Goal: Information Seeking & Learning: Learn about a topic

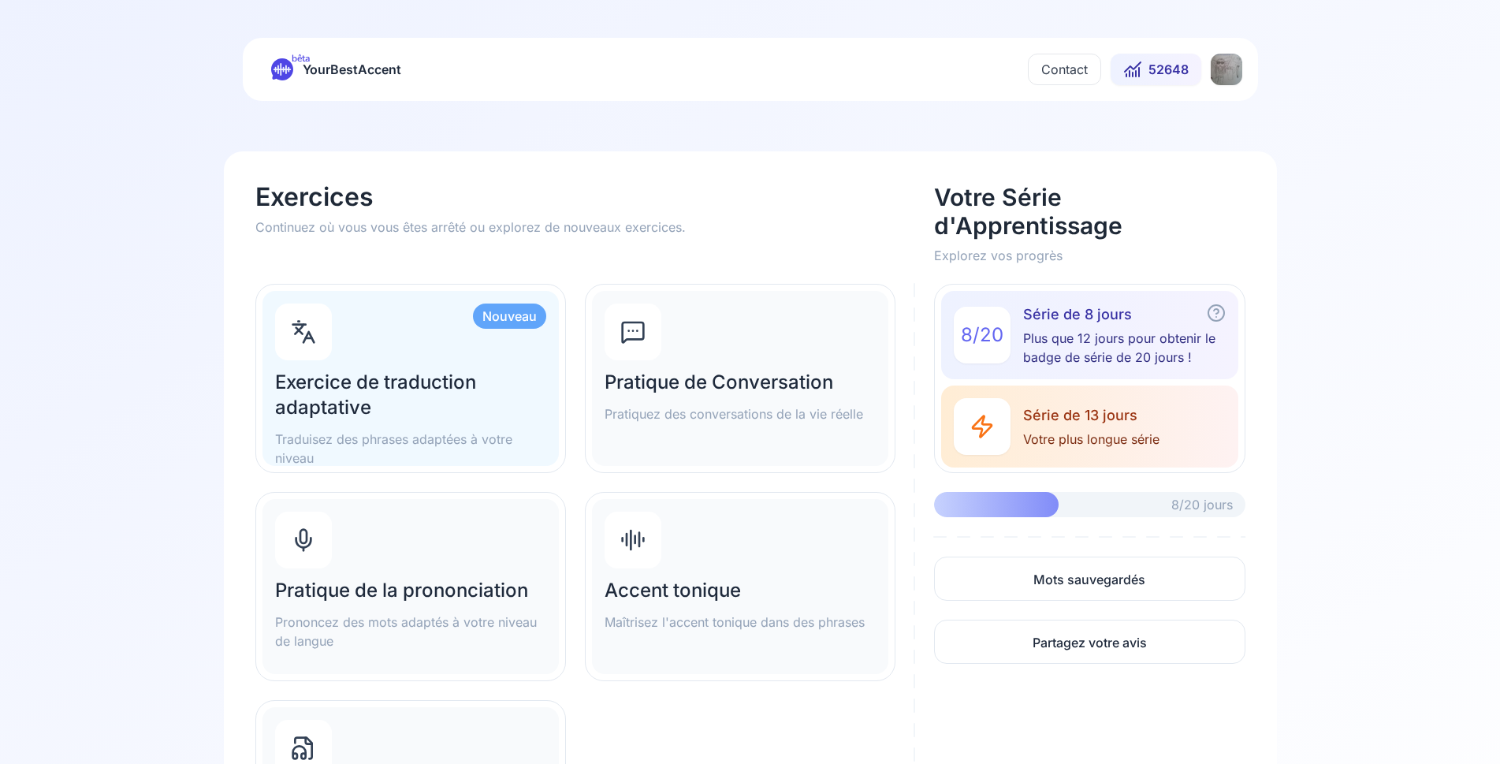
click at [757, 357] on div "Pratique de Conversation Pratiquez des conversations de la vie réelle" at bounding box center [740, 378] width 296 height 175
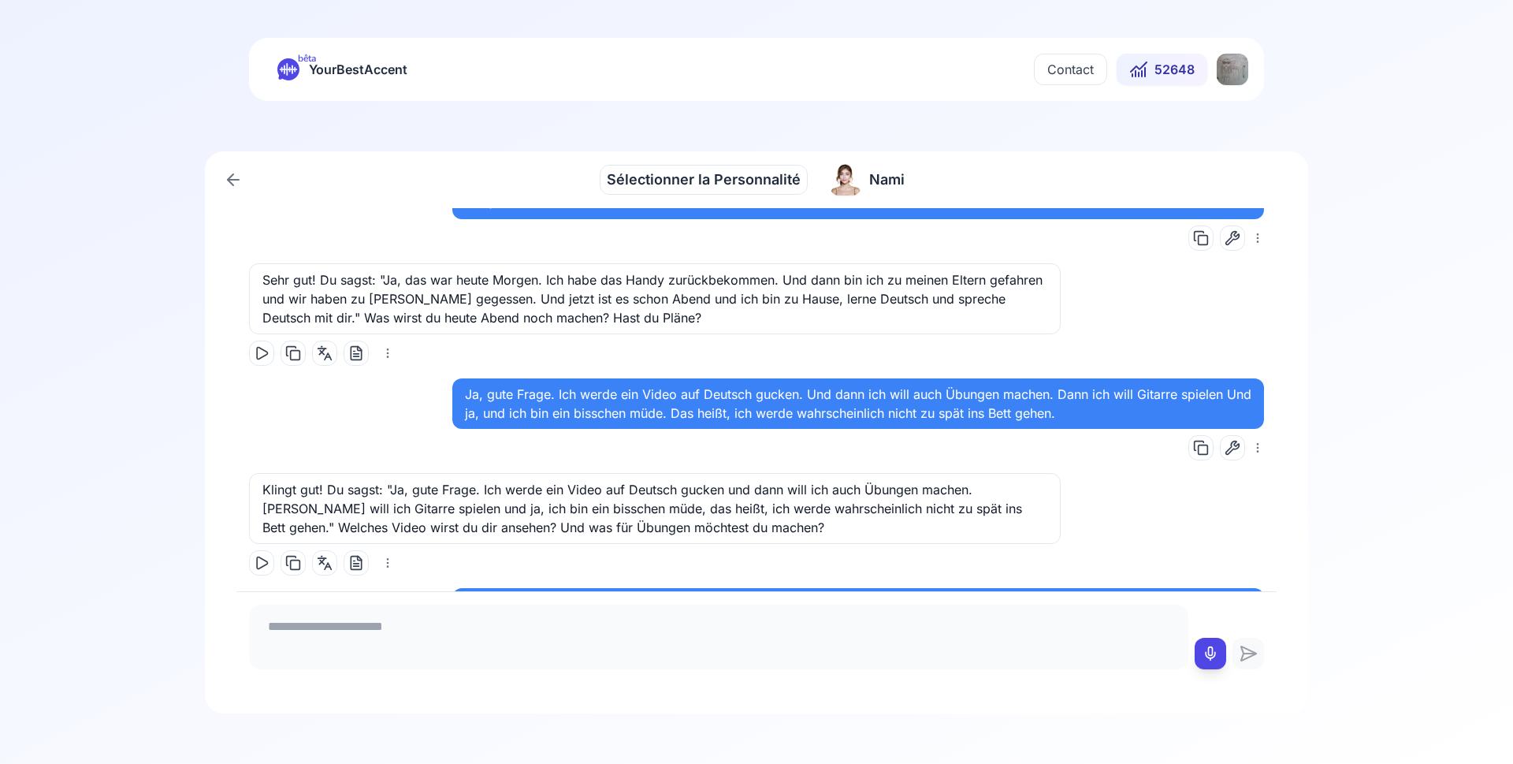
scroll to position [6975, 0]
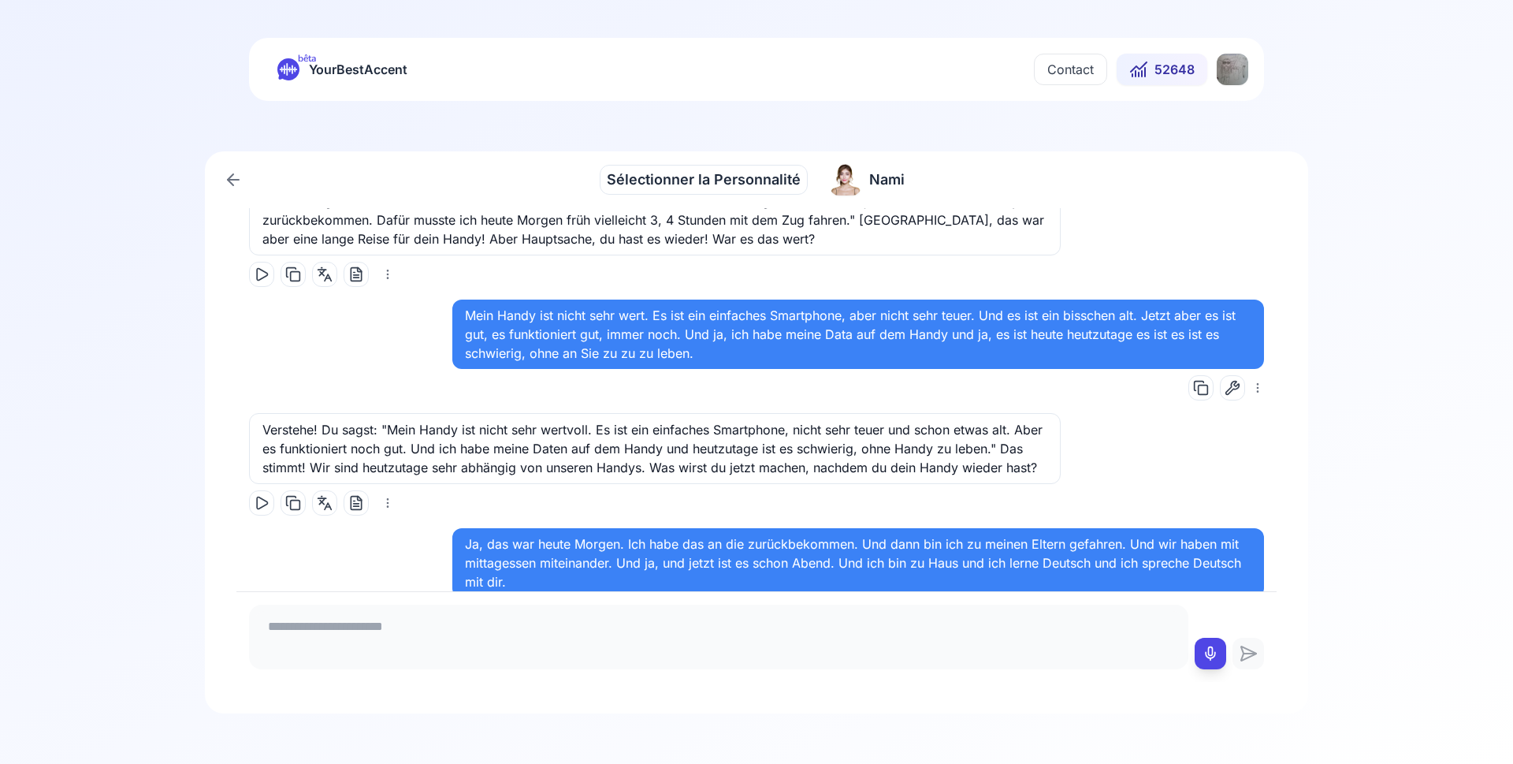
click at [716, 177] on span "Sélectionner la Personnalité" at bounding box center [704, 180] width 194 height 22
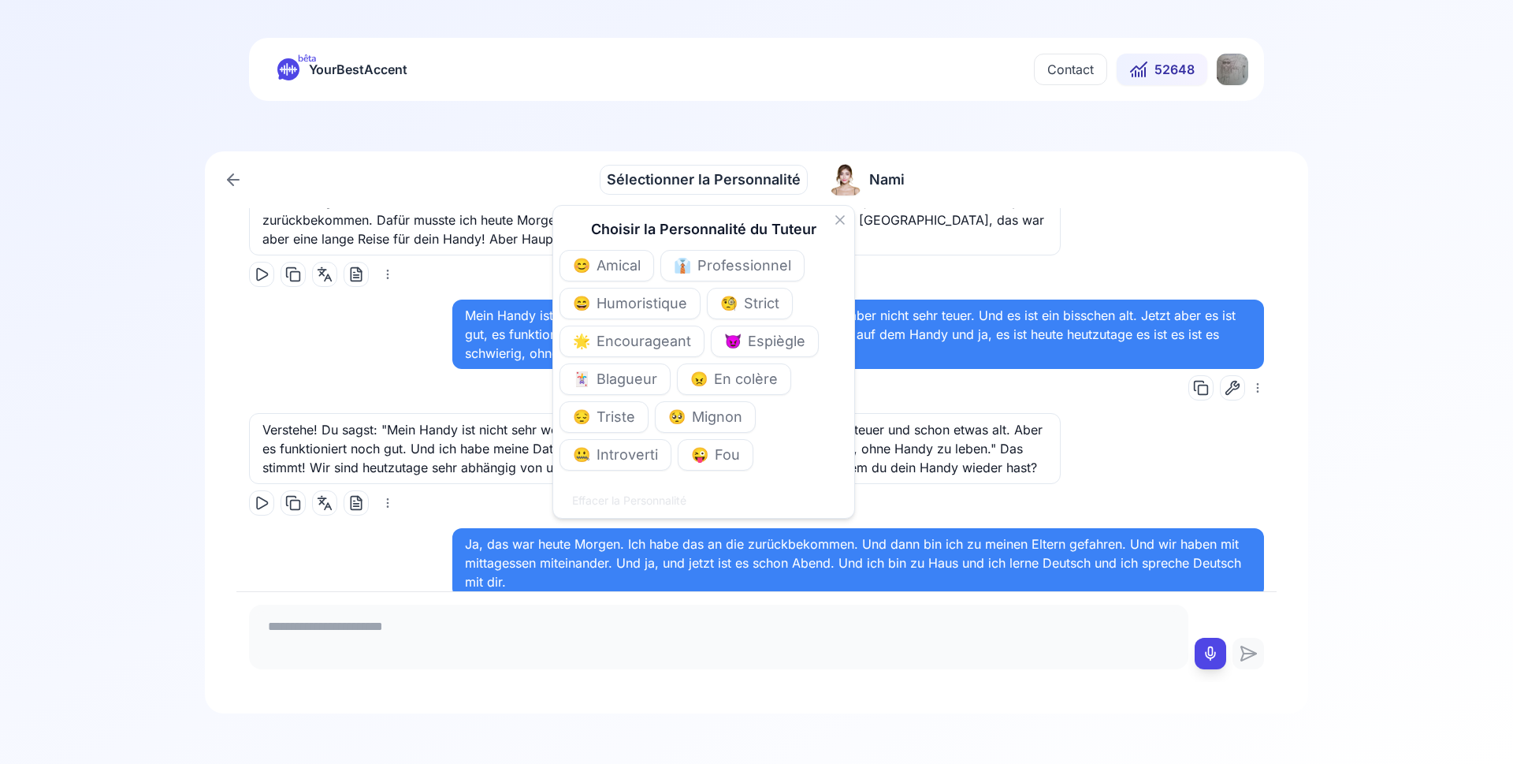
click at [863, 175] on div "[PERSON_NAME]" at bounding box center [867, 180] width 94 height 44
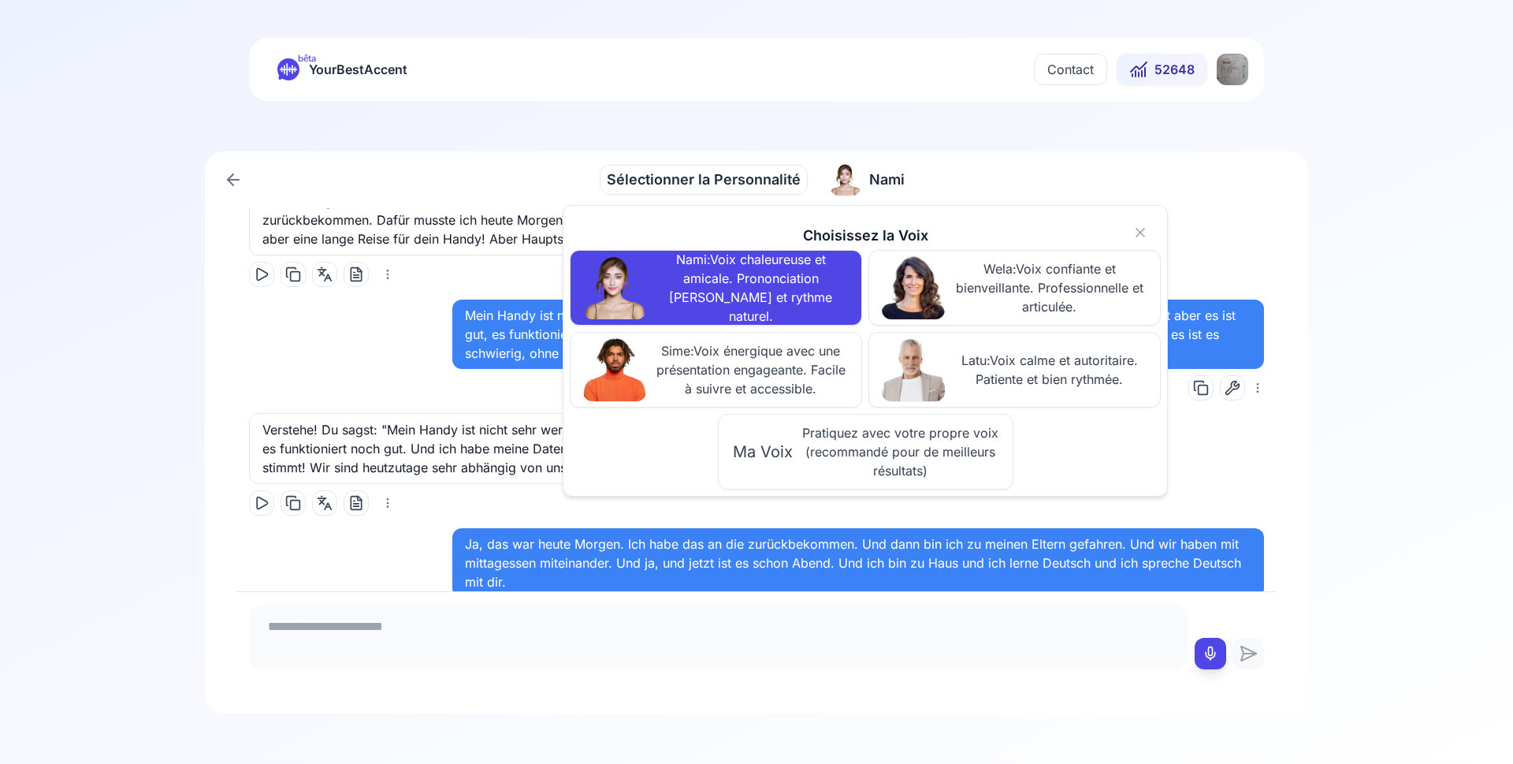
click at [1407, 169] on div "Sélectionner la Personnalité Sélectionner la Personnalité [PERSON_NAME], привет…" at bounding box center [756, 432] width 1513 height 562
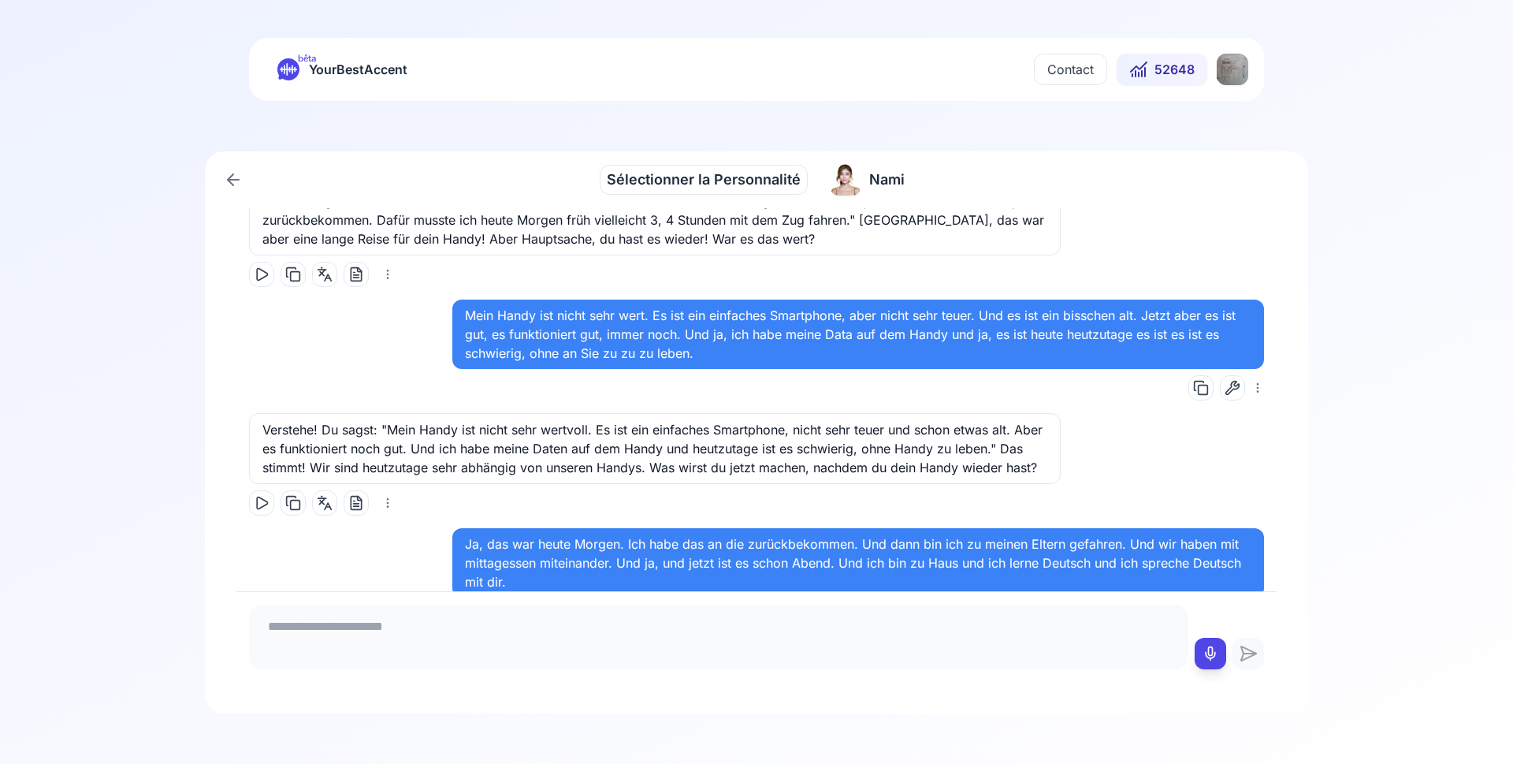
click at [1217, 70] on html "bêta YourBestAccent Contact 52648 Sélectionner la Personnalité Sélectionner la …" at bounding box center [756, 382] width 1513 height 764
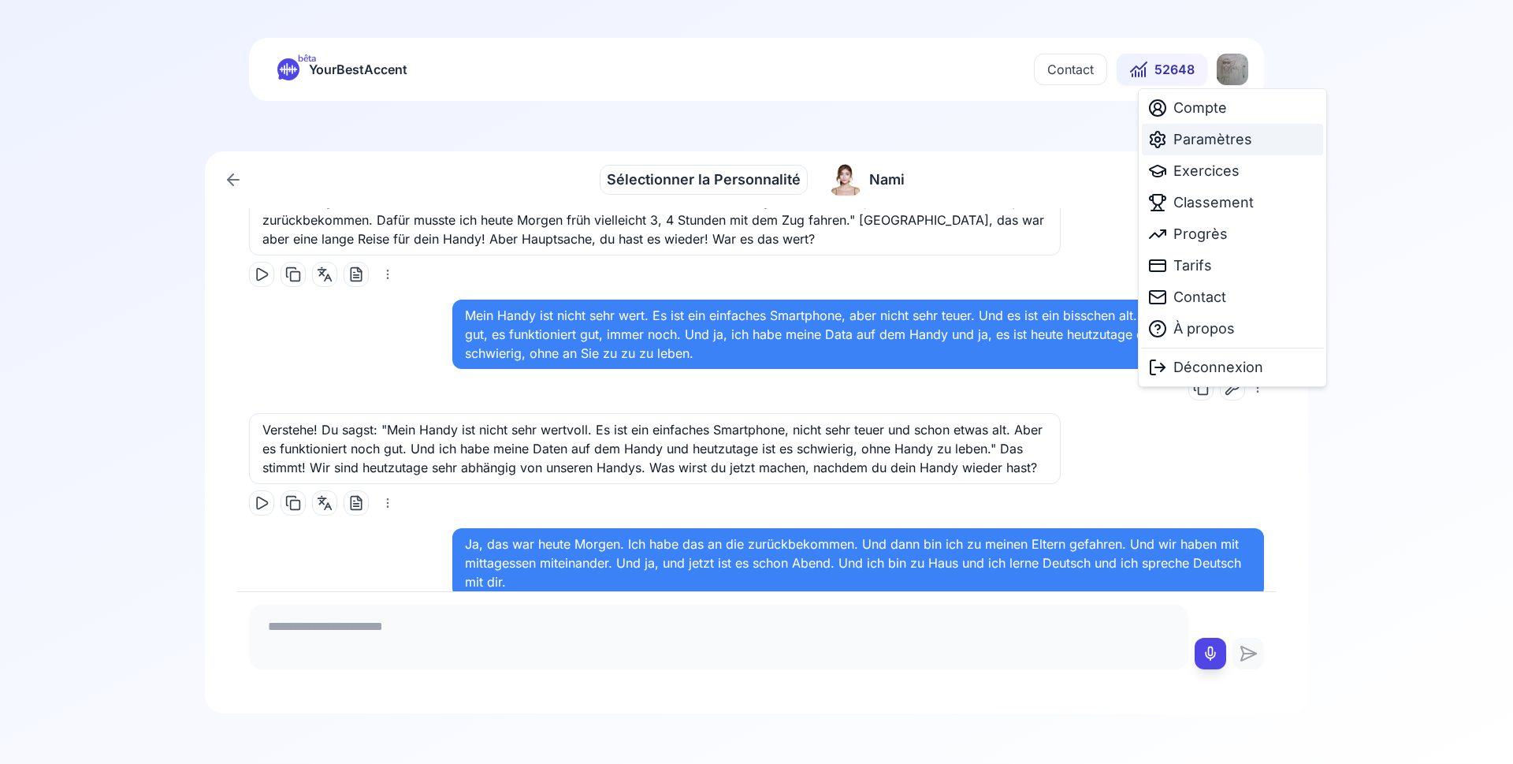
click at [1219, 143] on span "Paramètres" at bounding box center [1212, 139] width 79 height 22
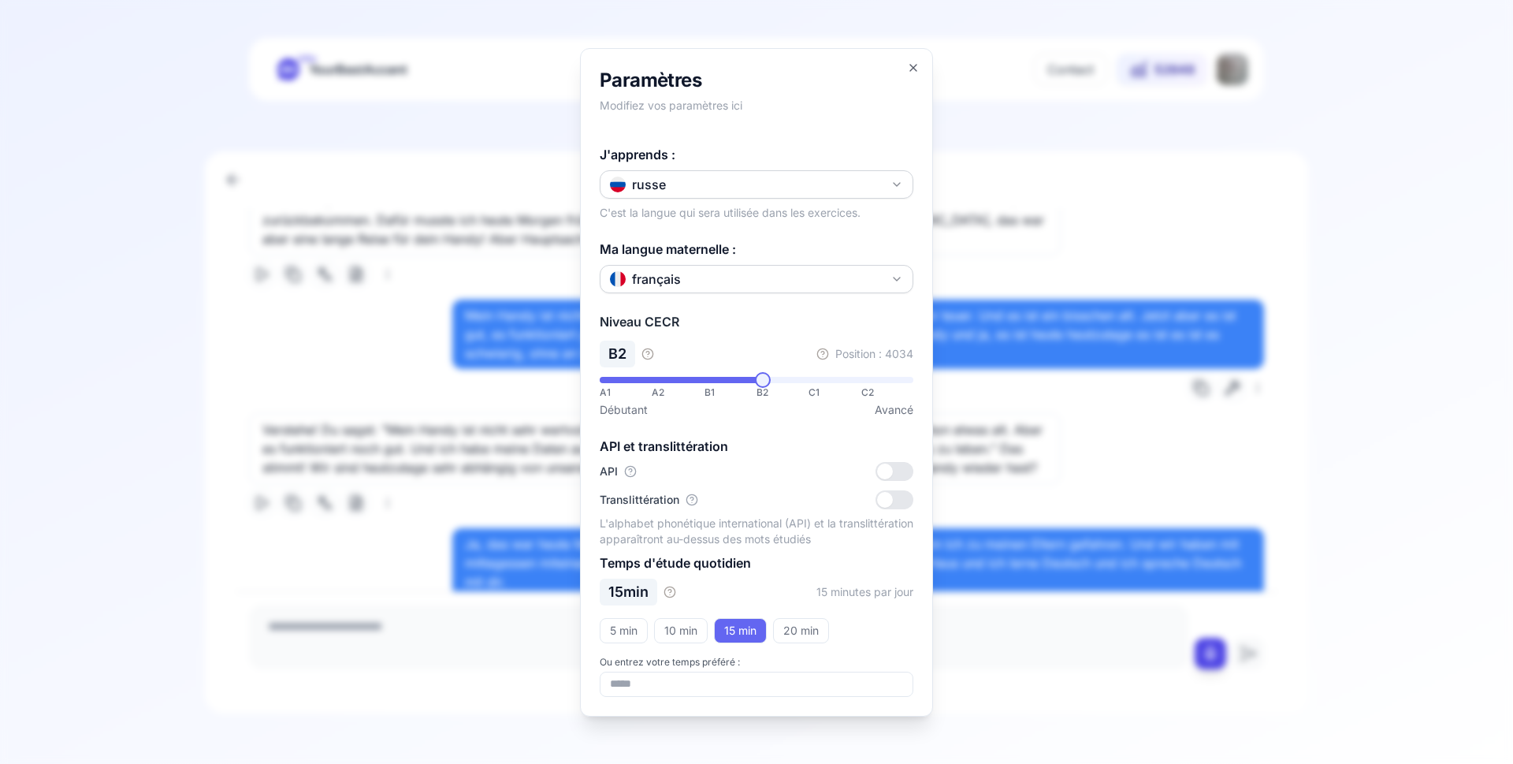
click at [1346, 195] on div at bounding box center [756, 382] width 1513 height 764
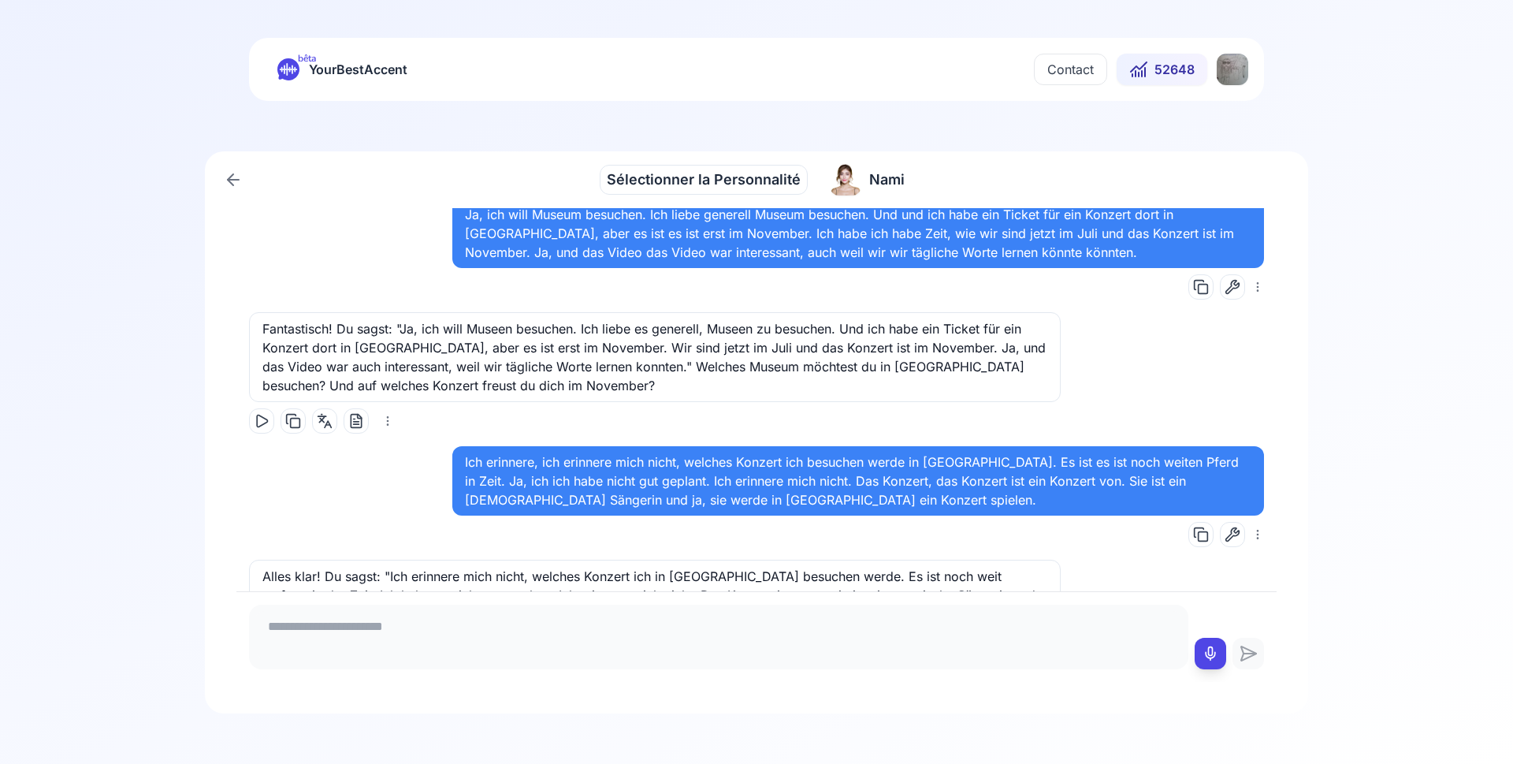
scroll to position [9055, 0]
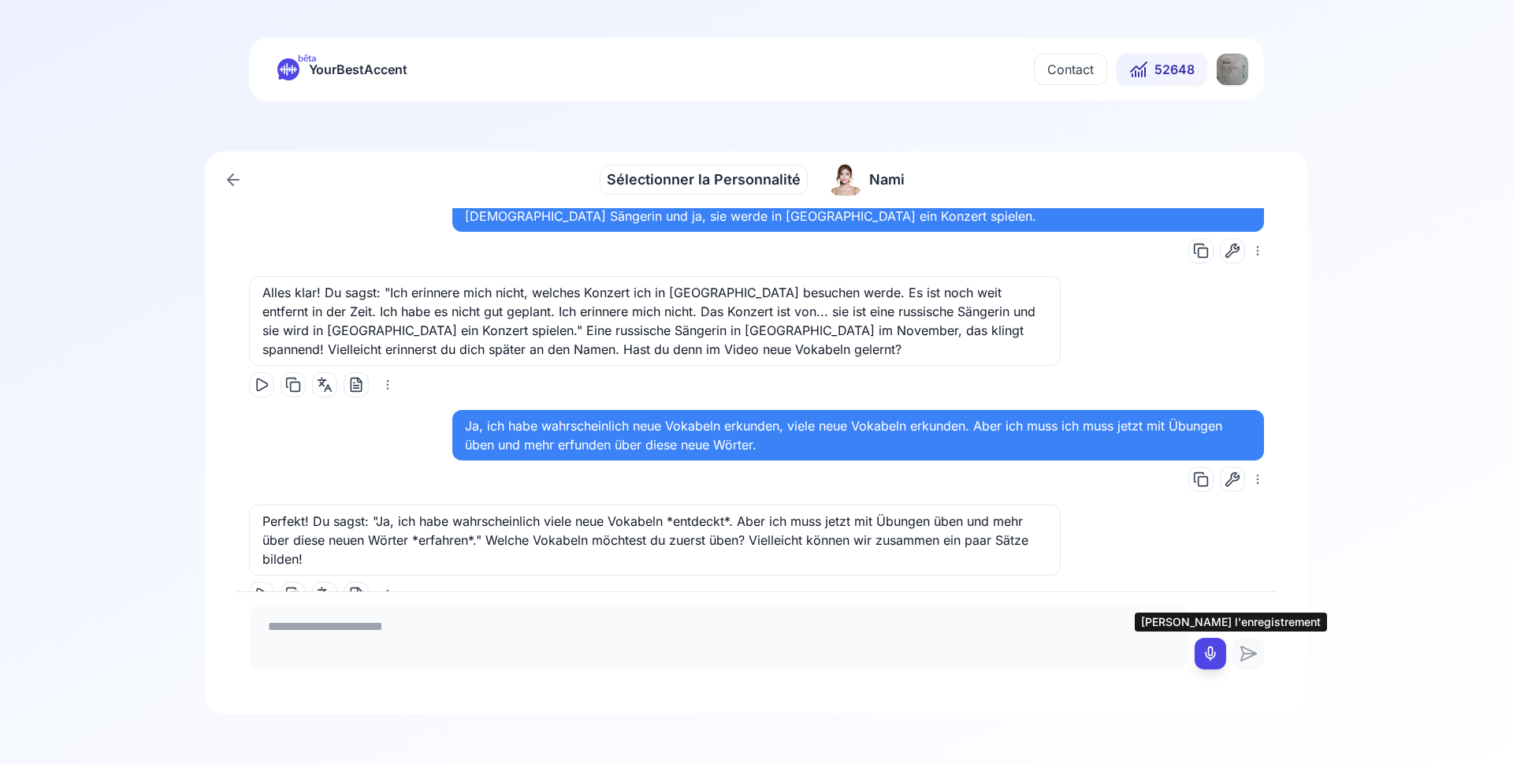
click at [1212, 652] on icon at bounding box center [1211, 653] width 16 height 16
click at [1203, 662] on button at bounding box center [1211, 654] width 32 height 32
type textarea "**********"
click at [1248, 656] on icon at bounding box center [1249, 653] width 32 height 19
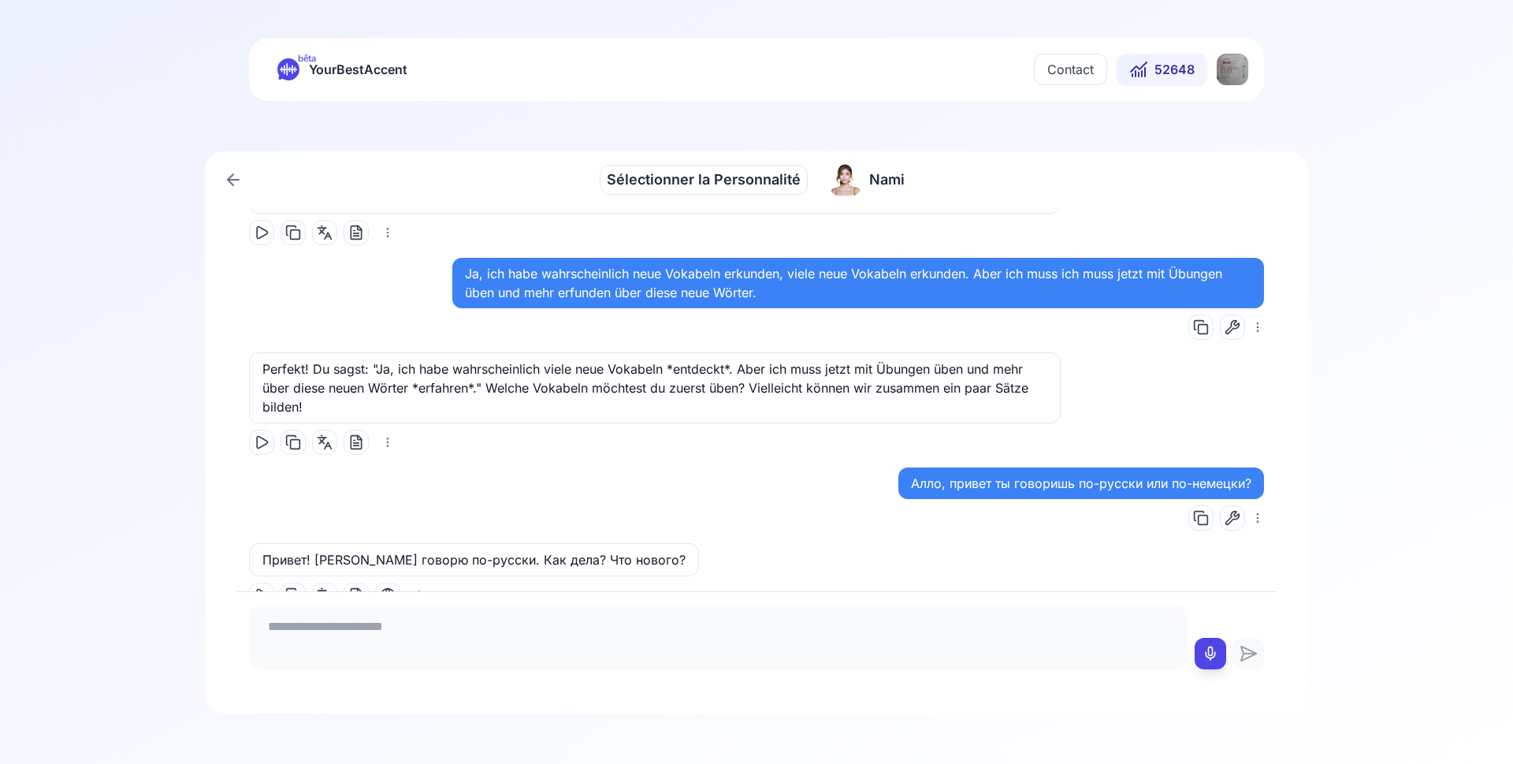
scroll to position [9208, 0]
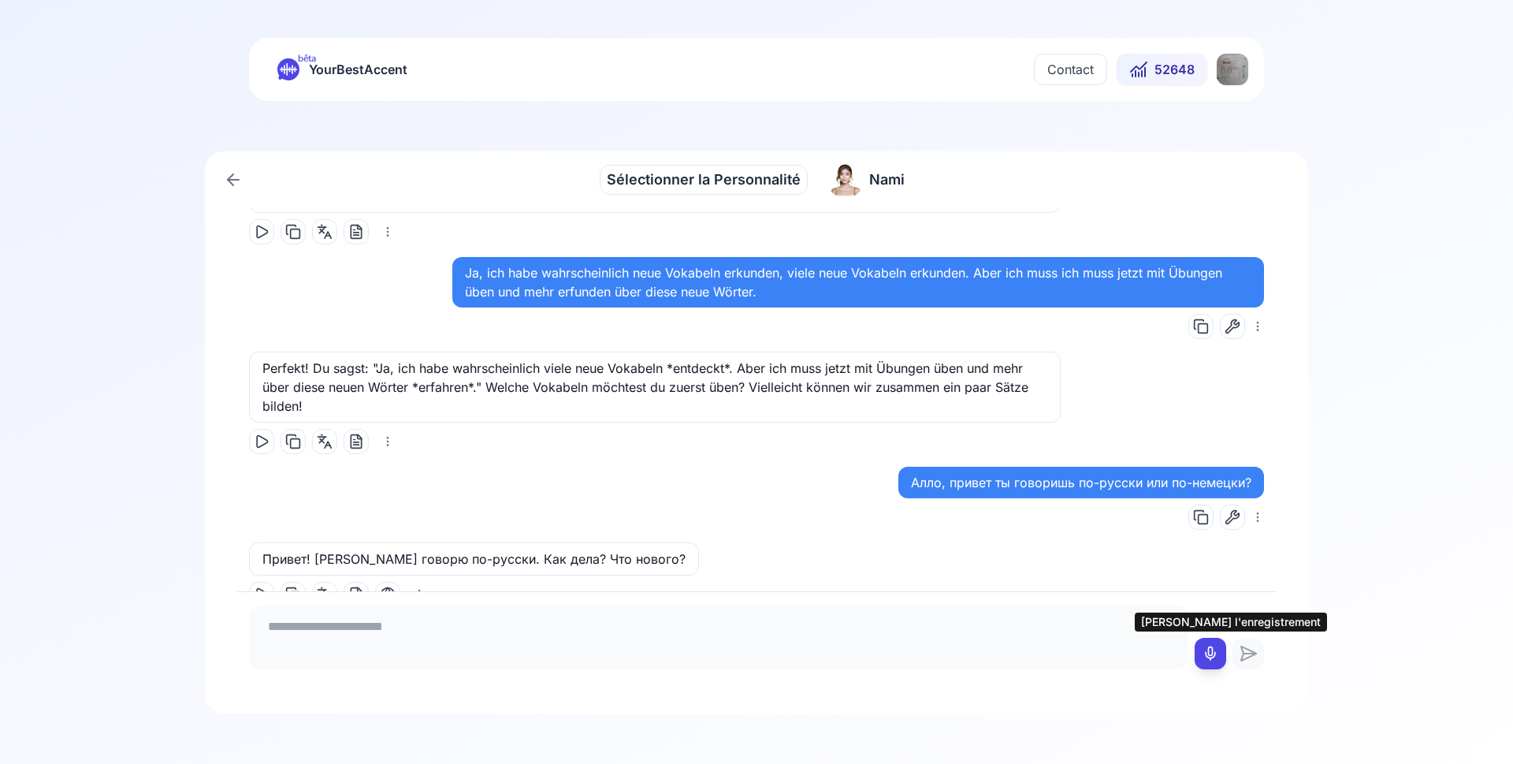
click at [1214, 653] on icon at bounding box center [1211, 653] width 16 height 16
click at [1212, 658] on icon at bounding box center [1211, 653] width 16 height 16
type textarea "**********"
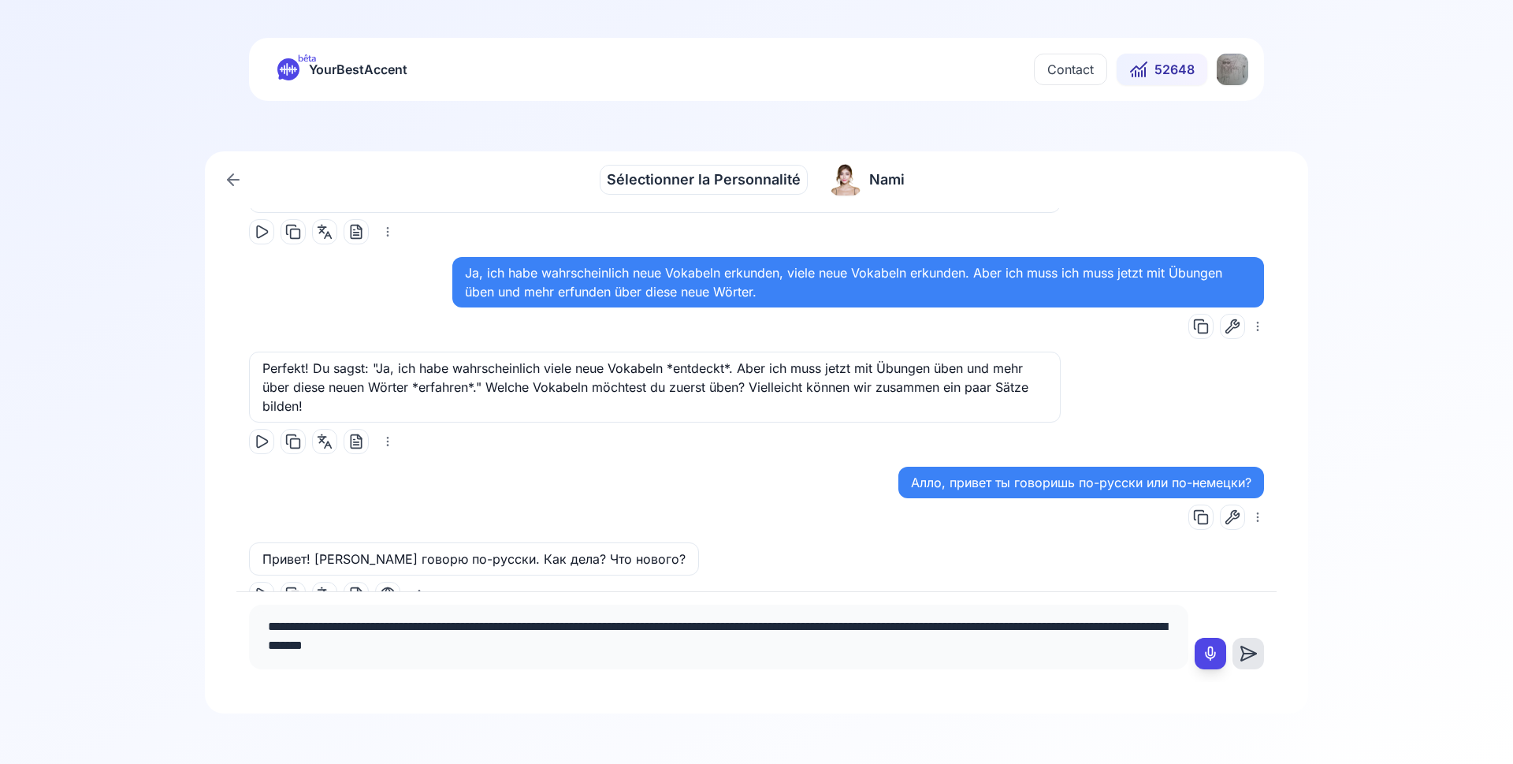
click at [1248, 657] on icon at bounding box center [1248, 653] width 15 height 14
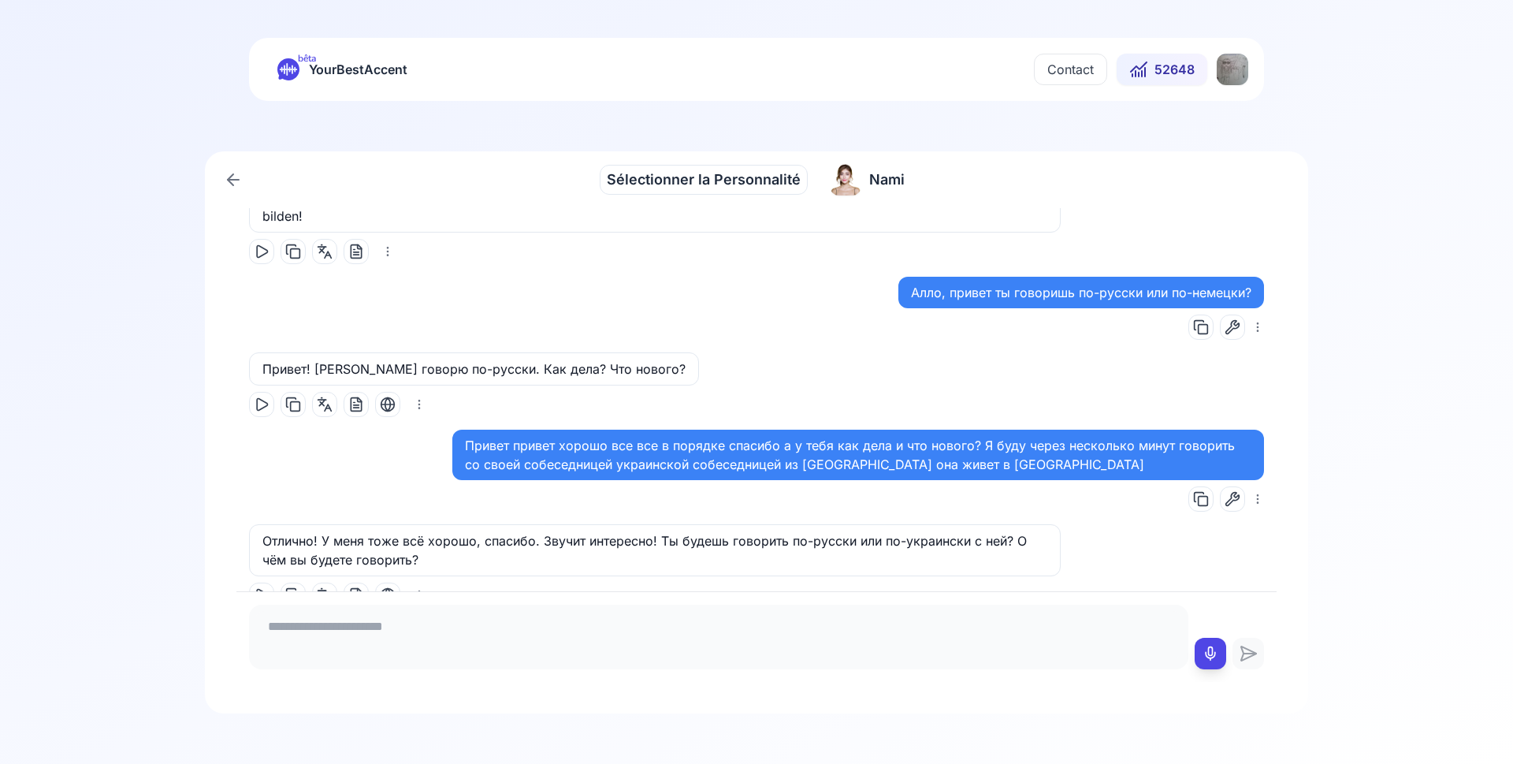
scroll to position [9399, 0]
click at [1210, 657] on icon at bounding box center [1211, 653] width 16 height 16
click at [1200, 655] on button at bounding box center [1211, 654] width 32 height 32
type textarea "**********"
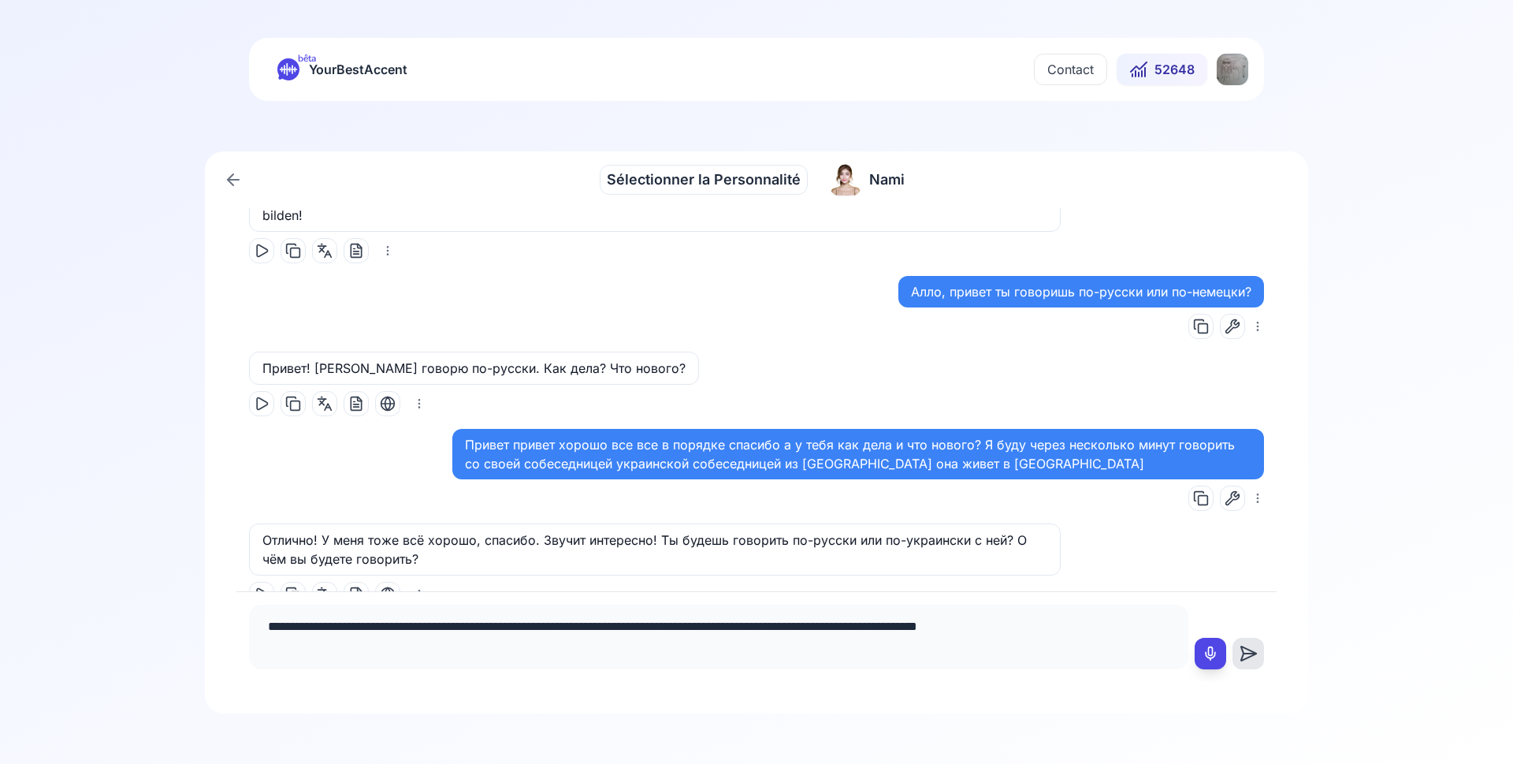
drag, startPoint x: 1254, startPoint y: 656, endPoint x: 1042, endPoint y: 627, distance: 214.0
click at [1252, 656] on icon at bounding box center [1249, 653] width 32 height 19
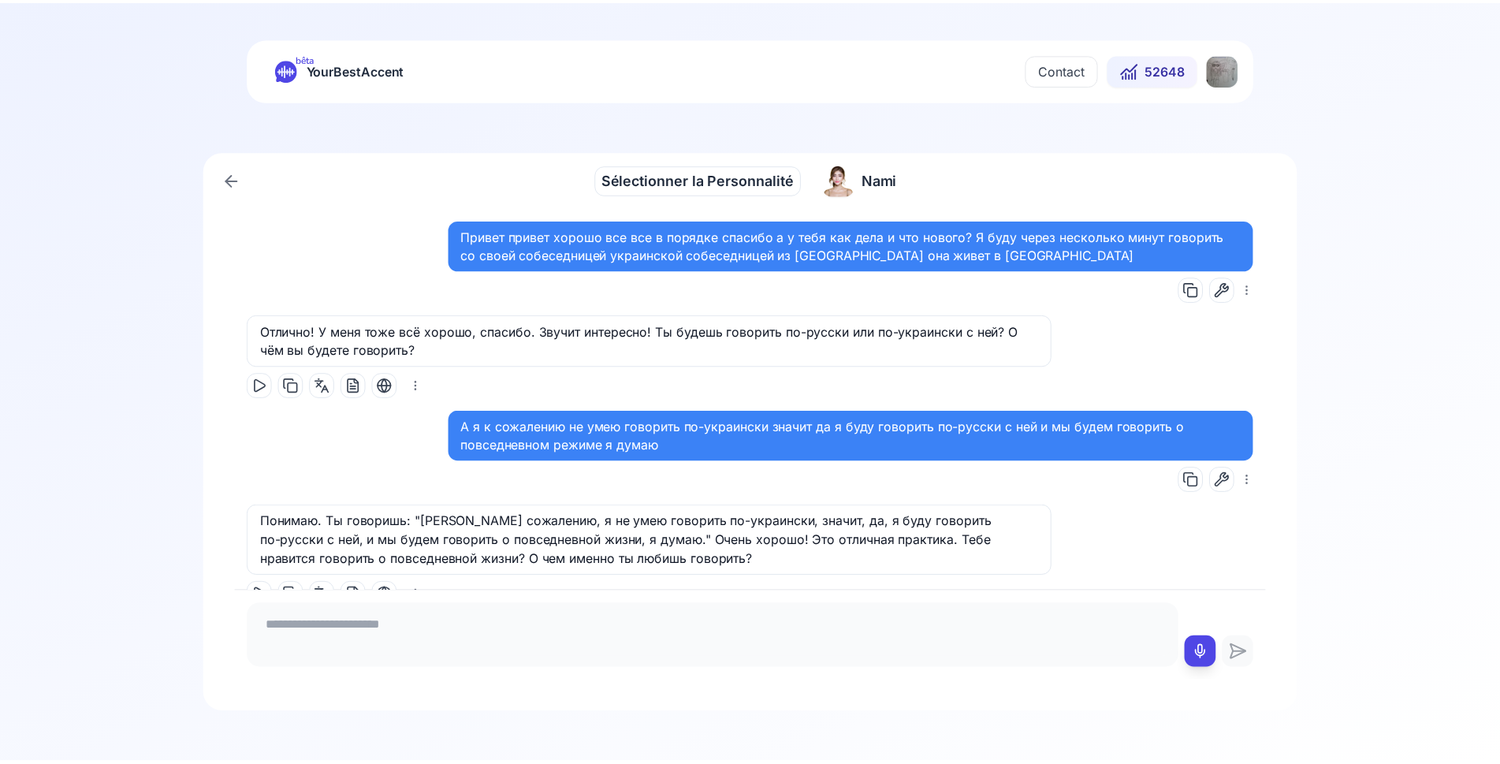
scroll to position [9608, 0]
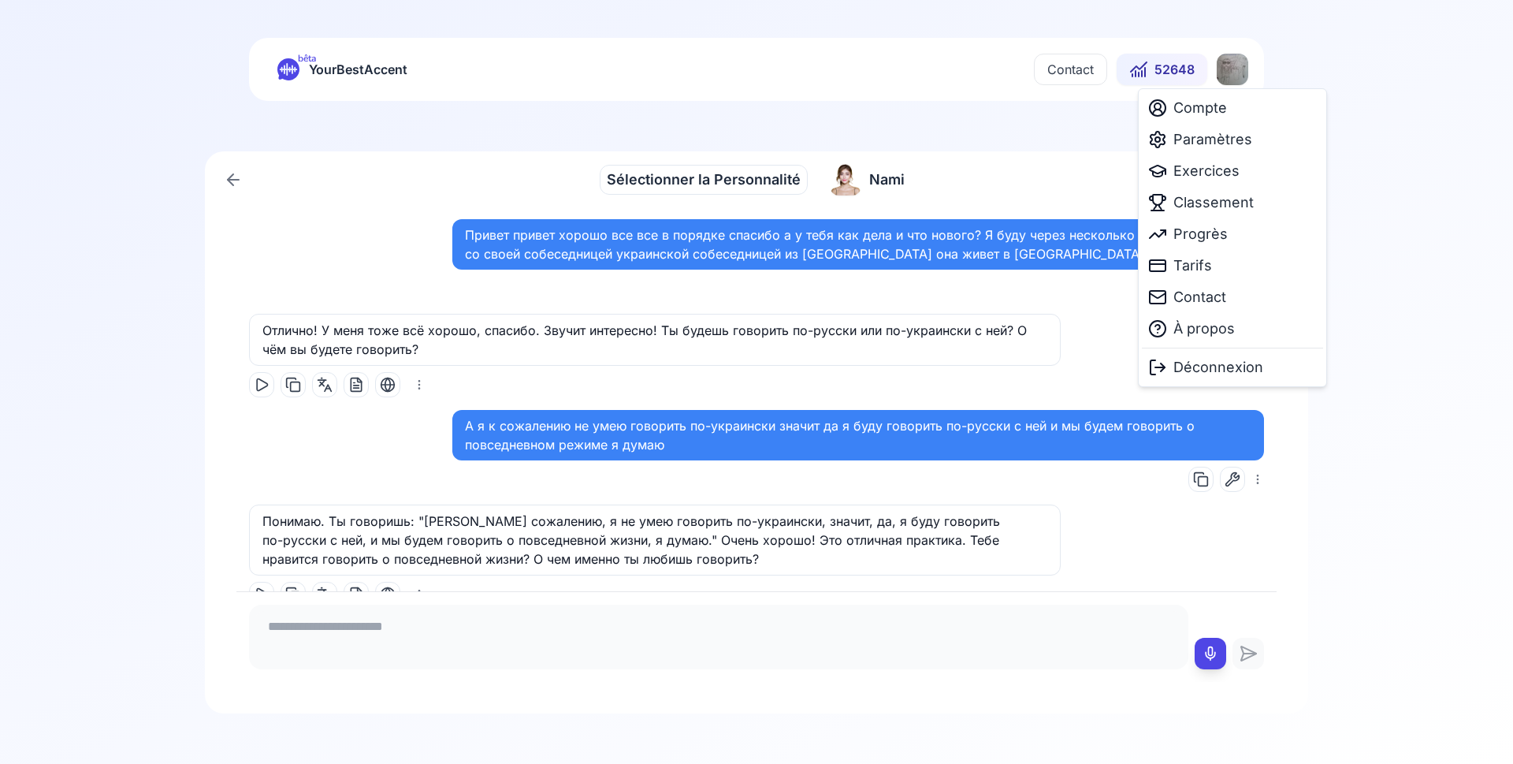
click at [1237, 73] on html "bêta YourBestAccent Contact 52648 Sélectionner la Personnalité Sélectionner la …" at bounding box center [756, 382] width 1513 height 764
click at [1221, 165] on span "Exercices" at bounding box center [1206, 171] width 66 height 22
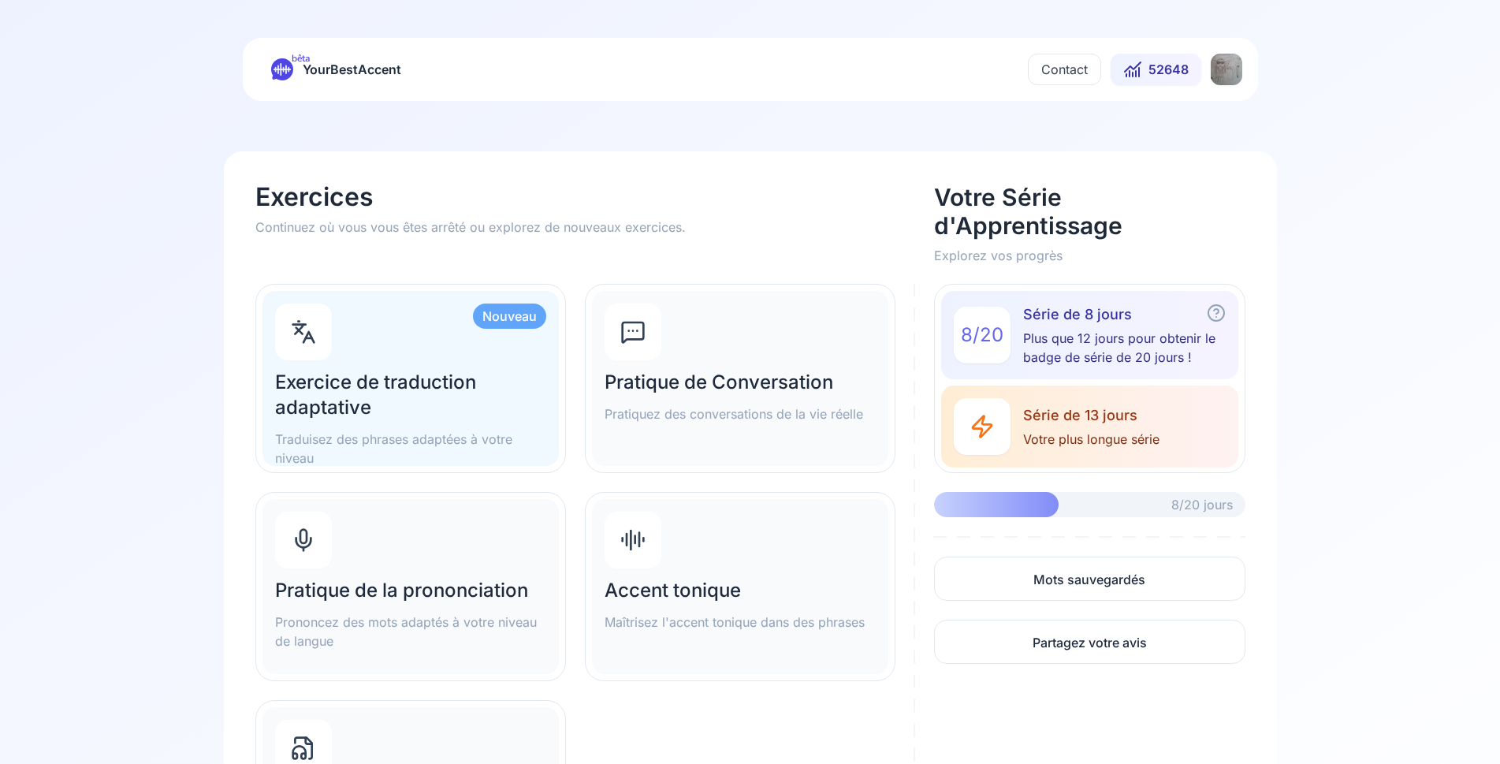
click at [463, 562] on div "Pratique de la prononciation Prononcez des mots adaptés à votre niveau de langue" at bounding box center [410, 586] width 296 height 175
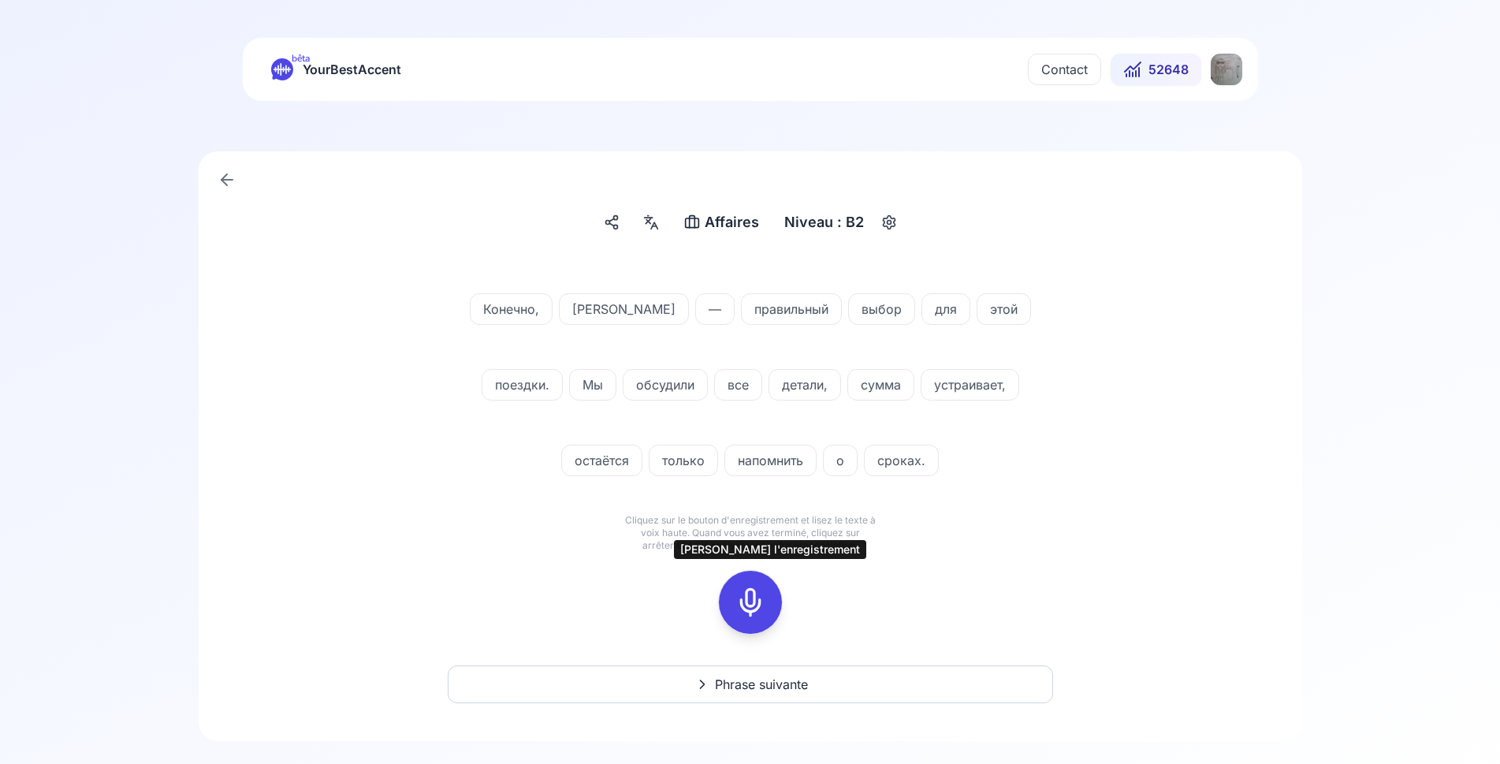
click at [759, 599] on icon at bounding box center [750, 602] width 32 height 32
click at [729, 597] on button at bounding box center [750, 602] width 63 height 63
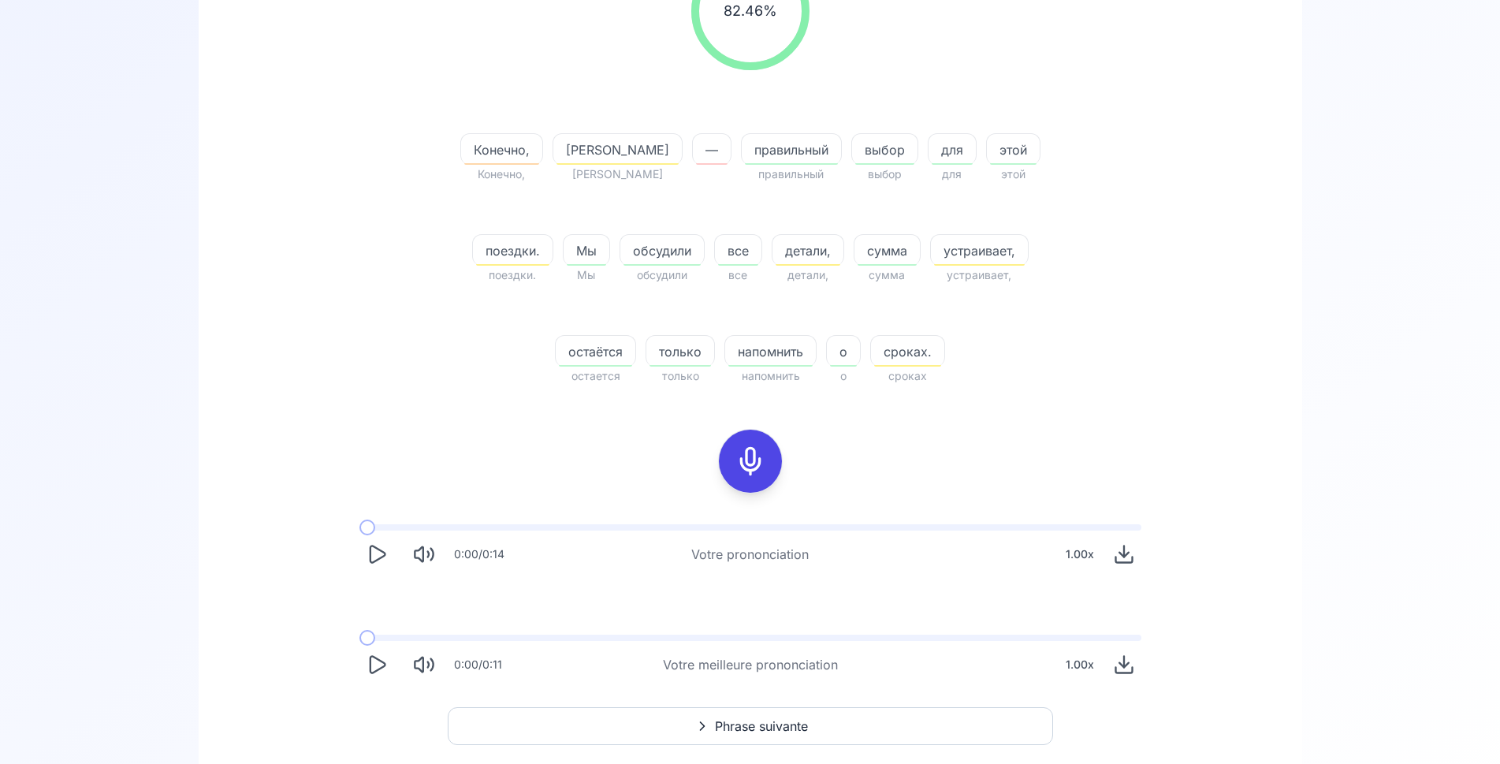
scroll to position [385, 0]
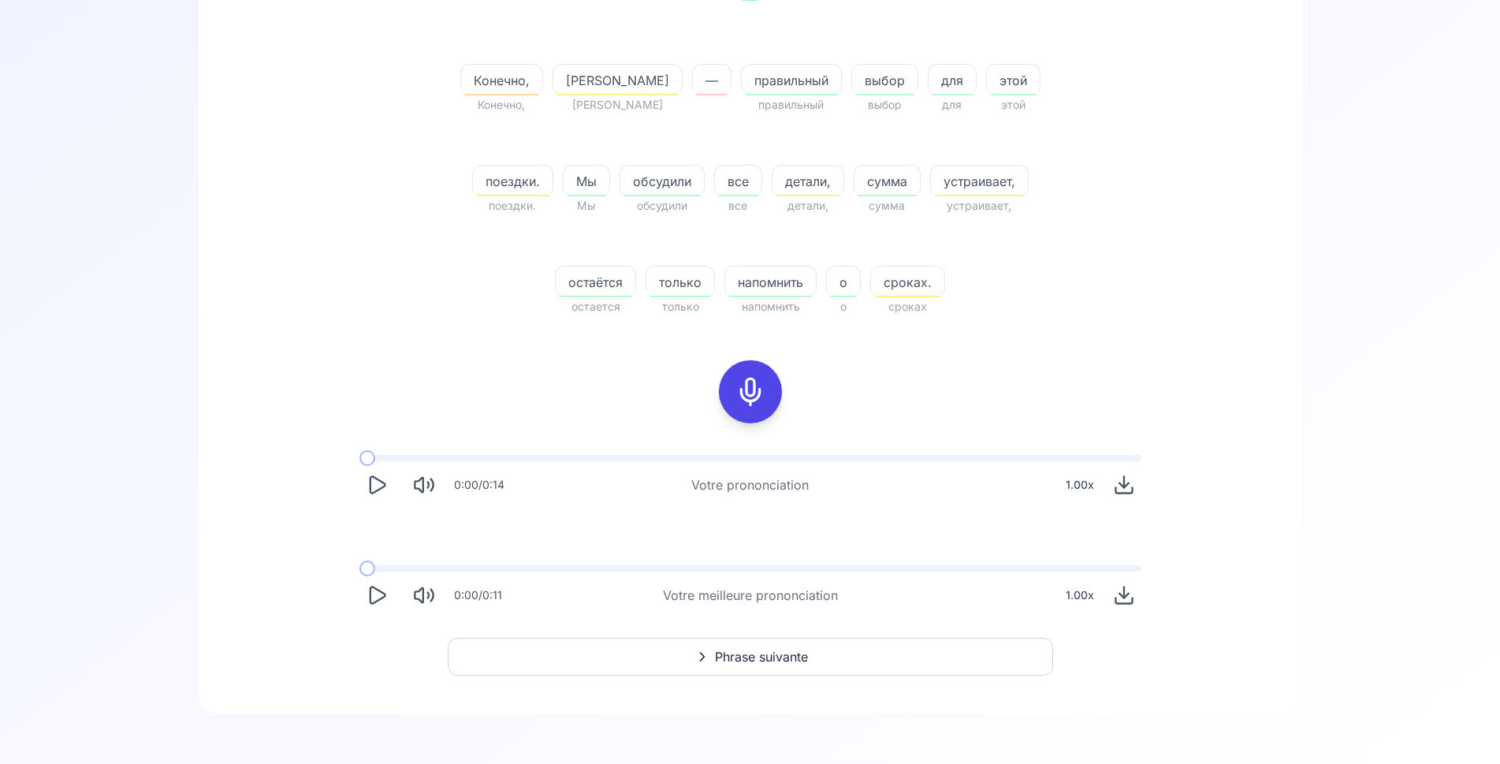
click at [385, 596] on icon "Play" at bounding box center [377, 594] width 15 height 17
click at [746, 390] on icon at bounding box center [750, 392] width 32 height 32
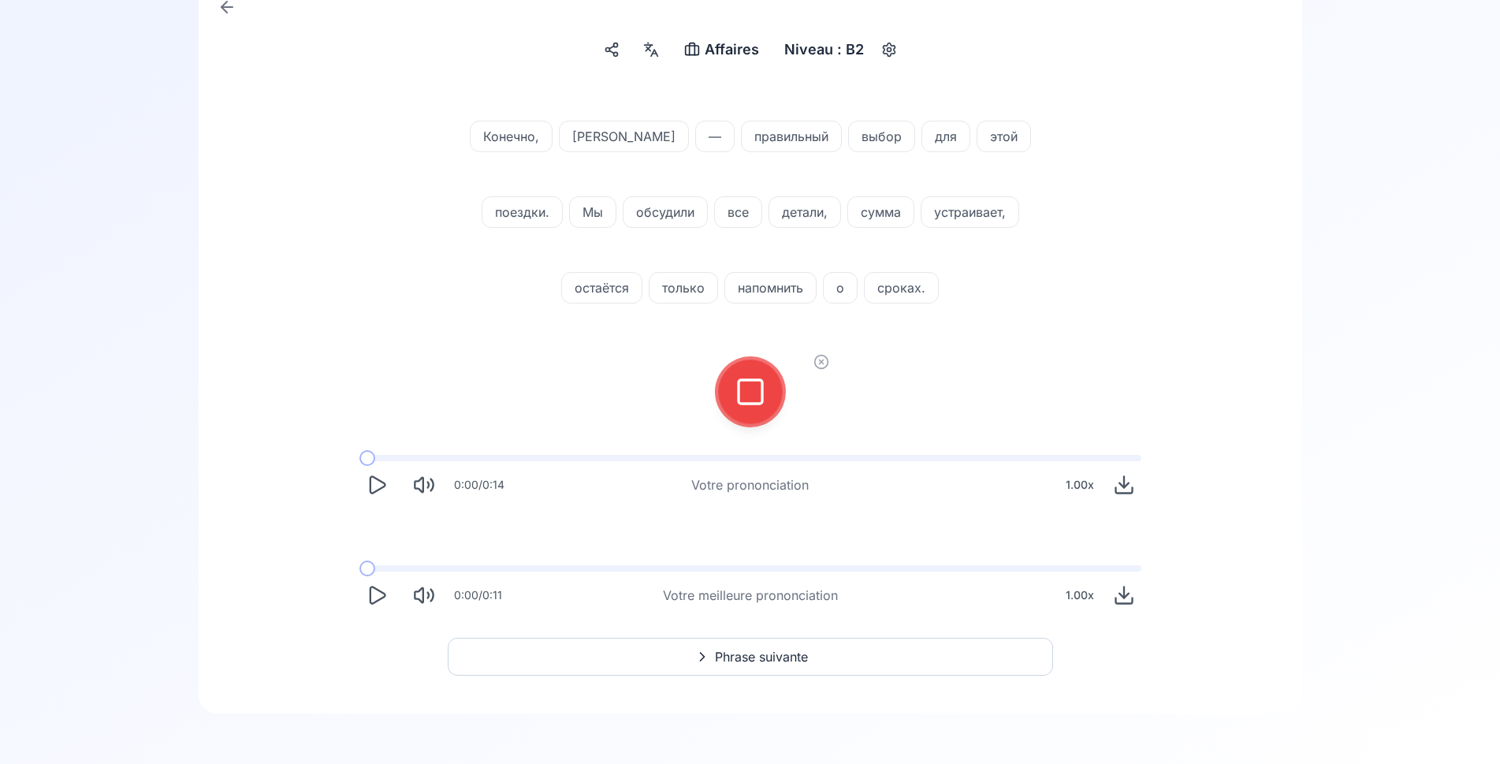
scroll to position [173, 0]
click at [747, 382] on icon at bounding box center [750, 392] width 32 height 32
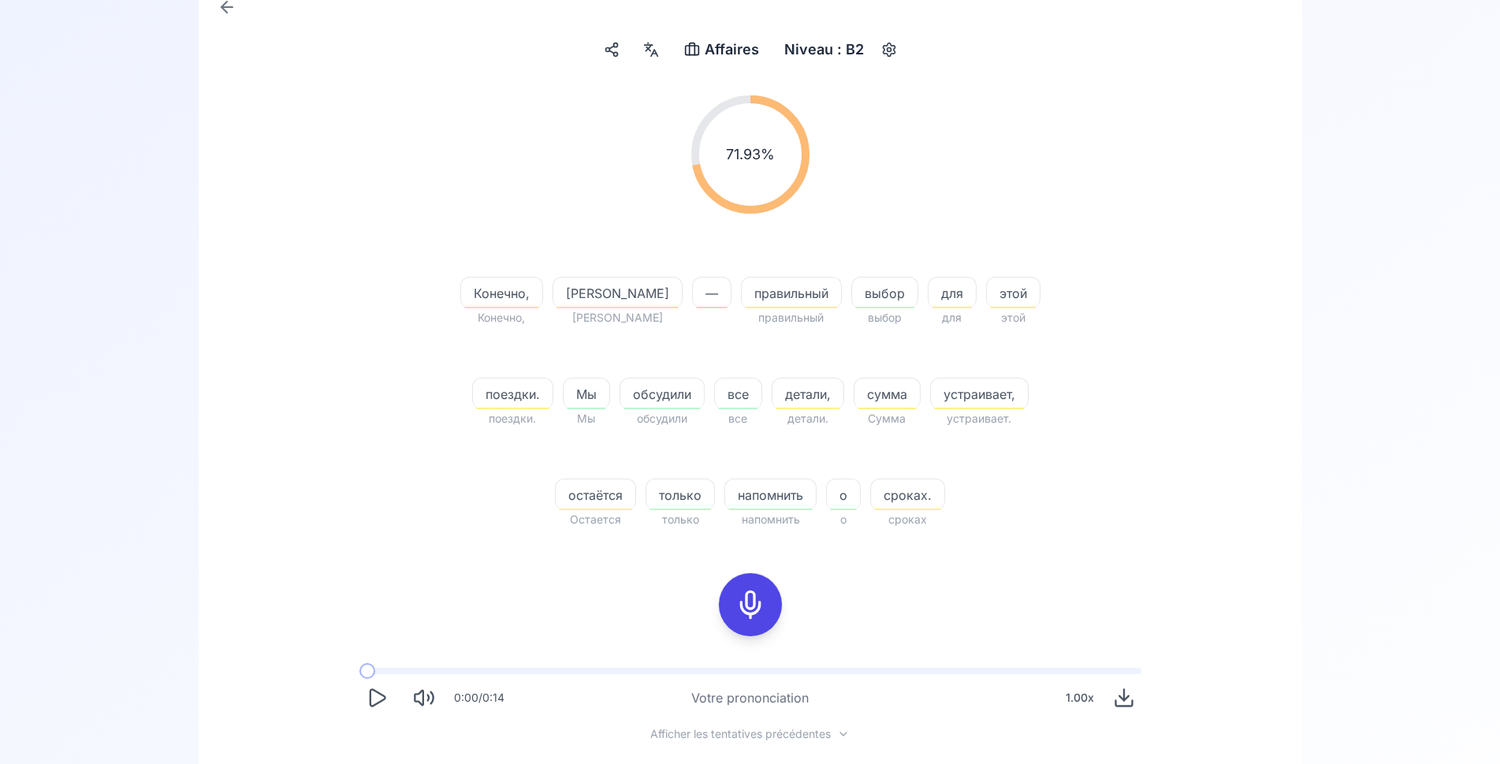
click at [968, 398] on span "устраивает," at bounding box center [979, 394] width 97 height 19
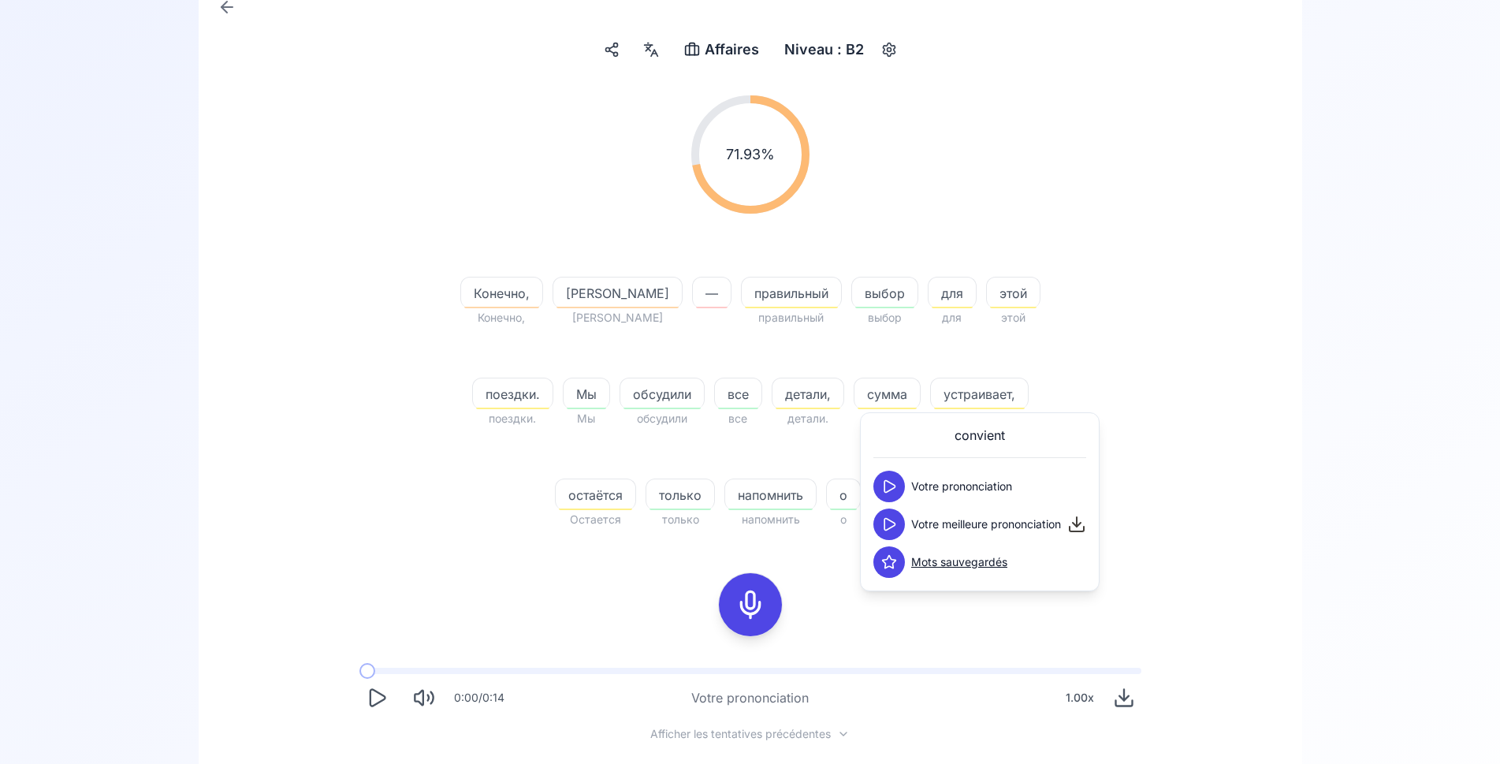
click at [418, 479] on div "71.93 % 71.93 % Конечно, Конечно, [PERSON_NAME] — правильный правильный выбор в…" at bounding box center [750, 312] width 908 height 459
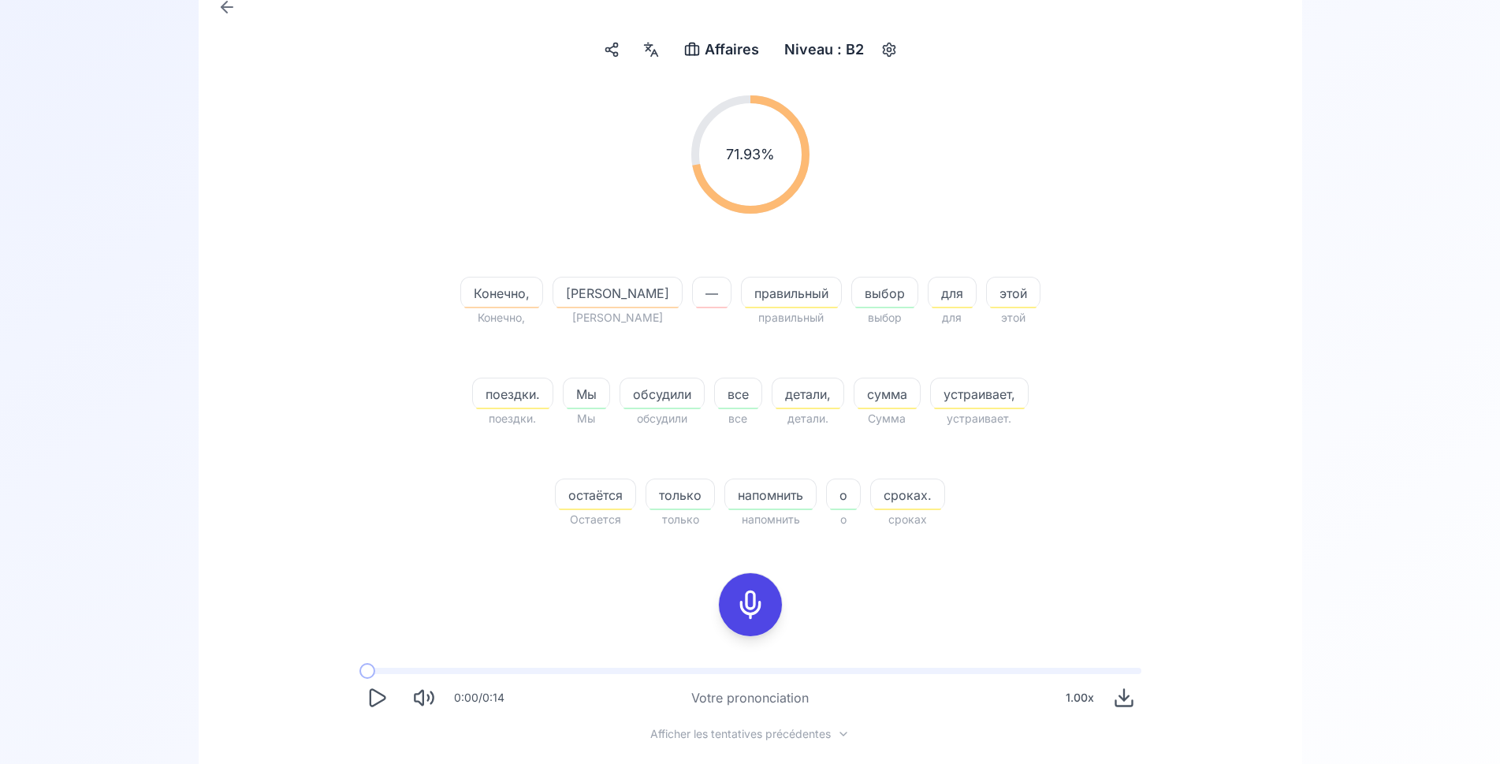
click at [920, 496] on span "сроках." at bounding box center [907, 494] width 73 height 19
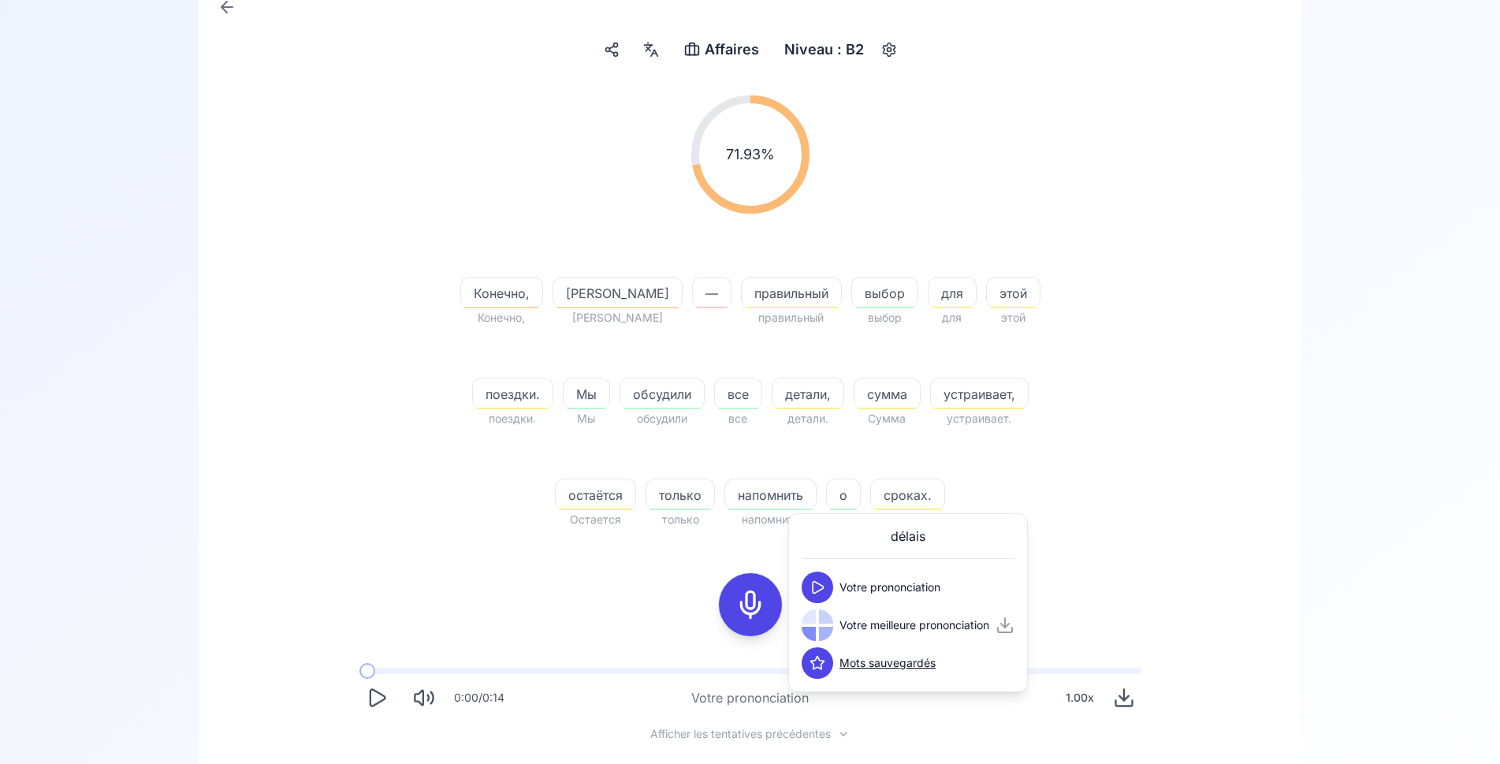
click at [1093, 456] on div "71.93 % 71.93 % Конечно, Конечно, [PERSON_NAME] — правильный правильный выбор в…" at bounding box center [750, 312] width 908 height 459
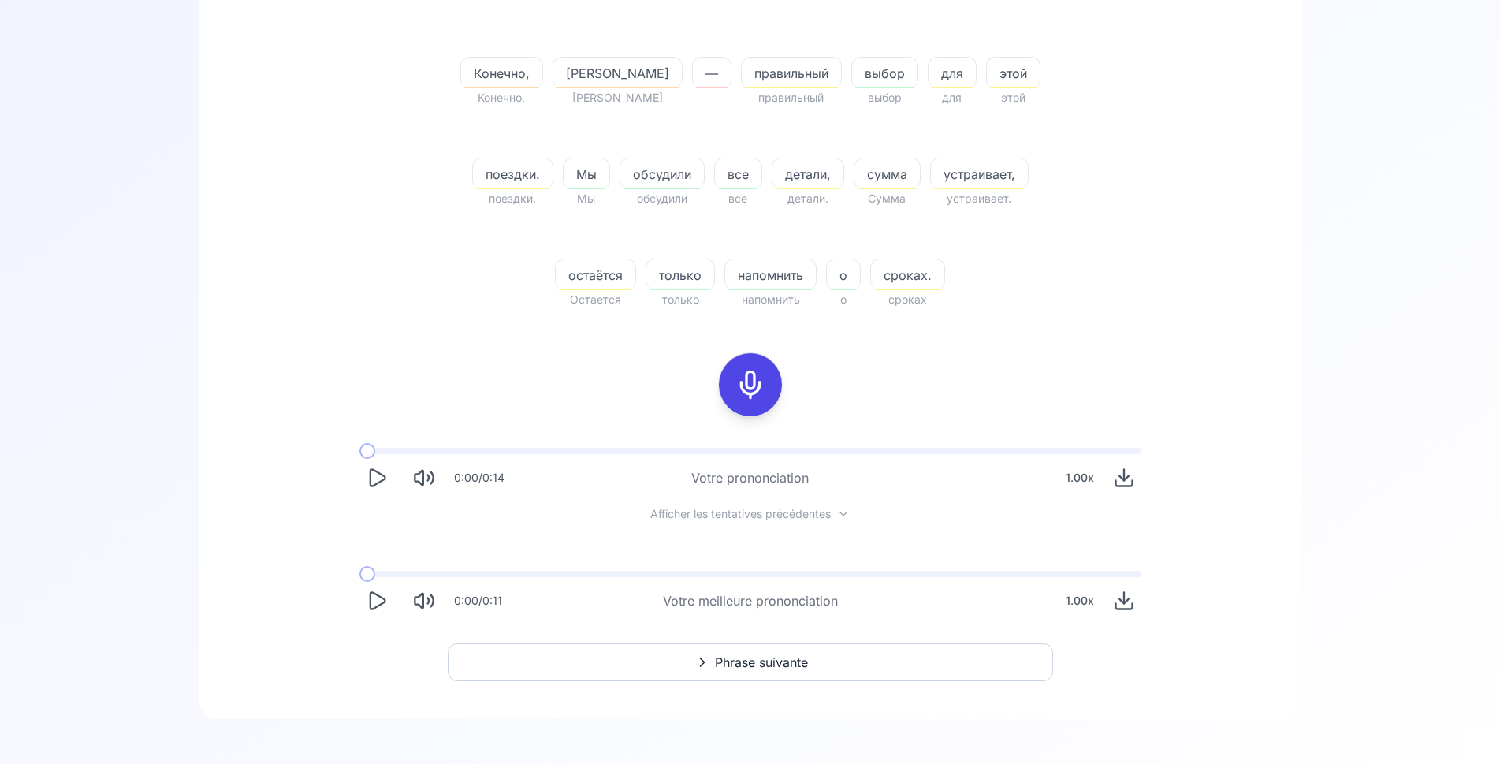
scroll to position [398, 0]
click at [829, 663] on button "Phrase suivante" at bounding box center [750, 657] width 605 height 38
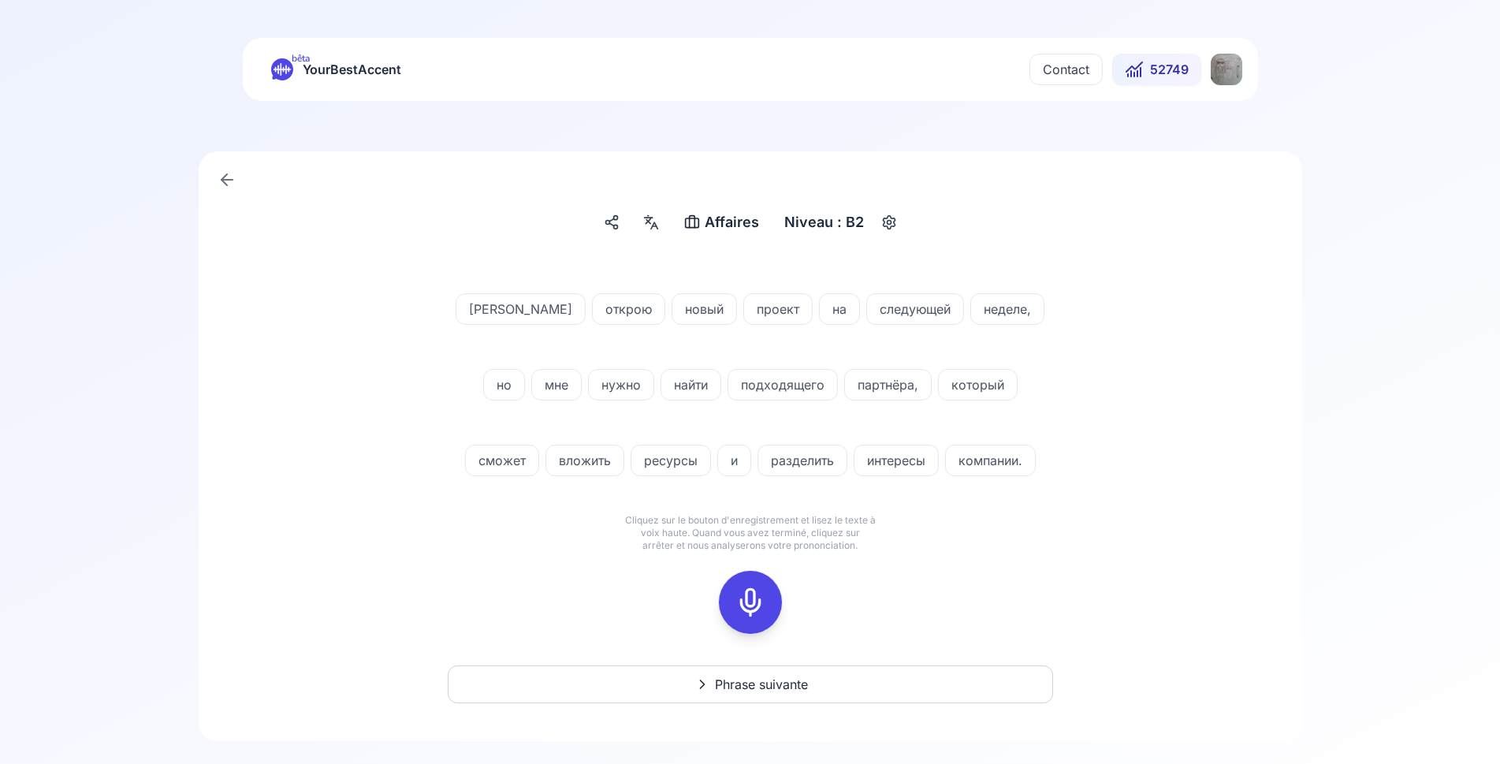
click at [746, 597] on icon at bounding box center [750, 602] width 32 height 32
click at [757, 609] on icon at bounding box center [750, 602] width 32 height 32
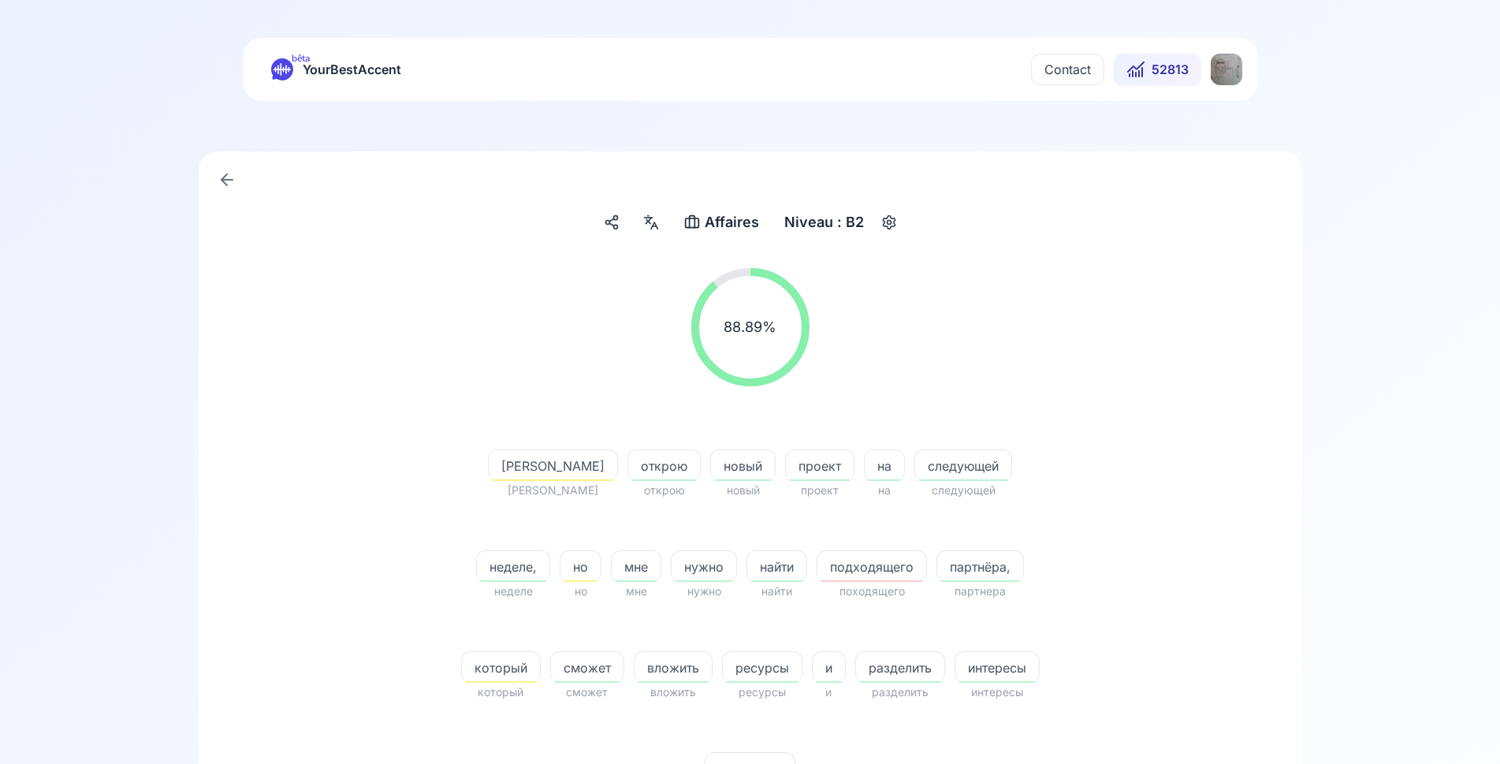
scroll to position [322, 0]
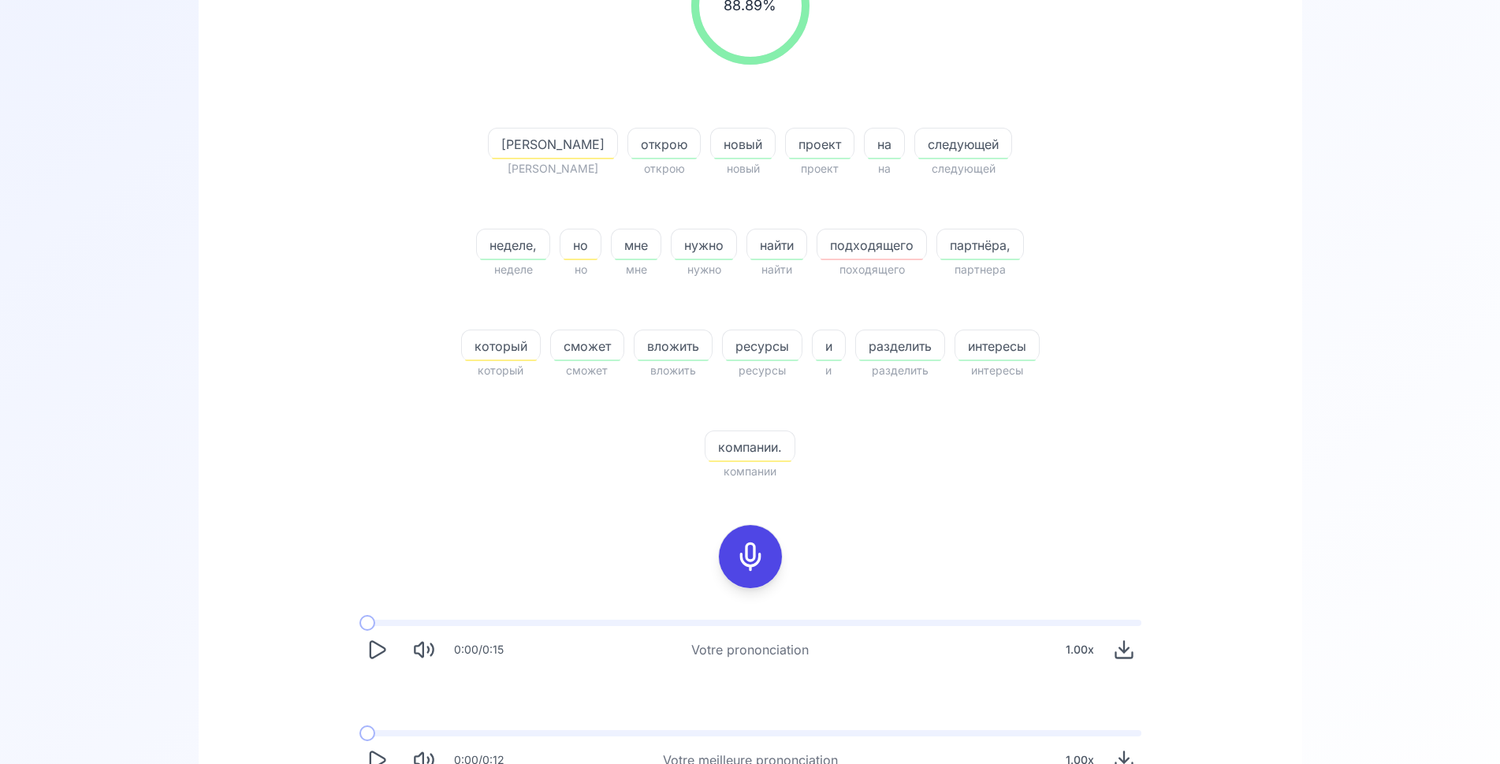
click at [366, 749] on icon "Play" at bounding box center [377, 760] width 22 height 22
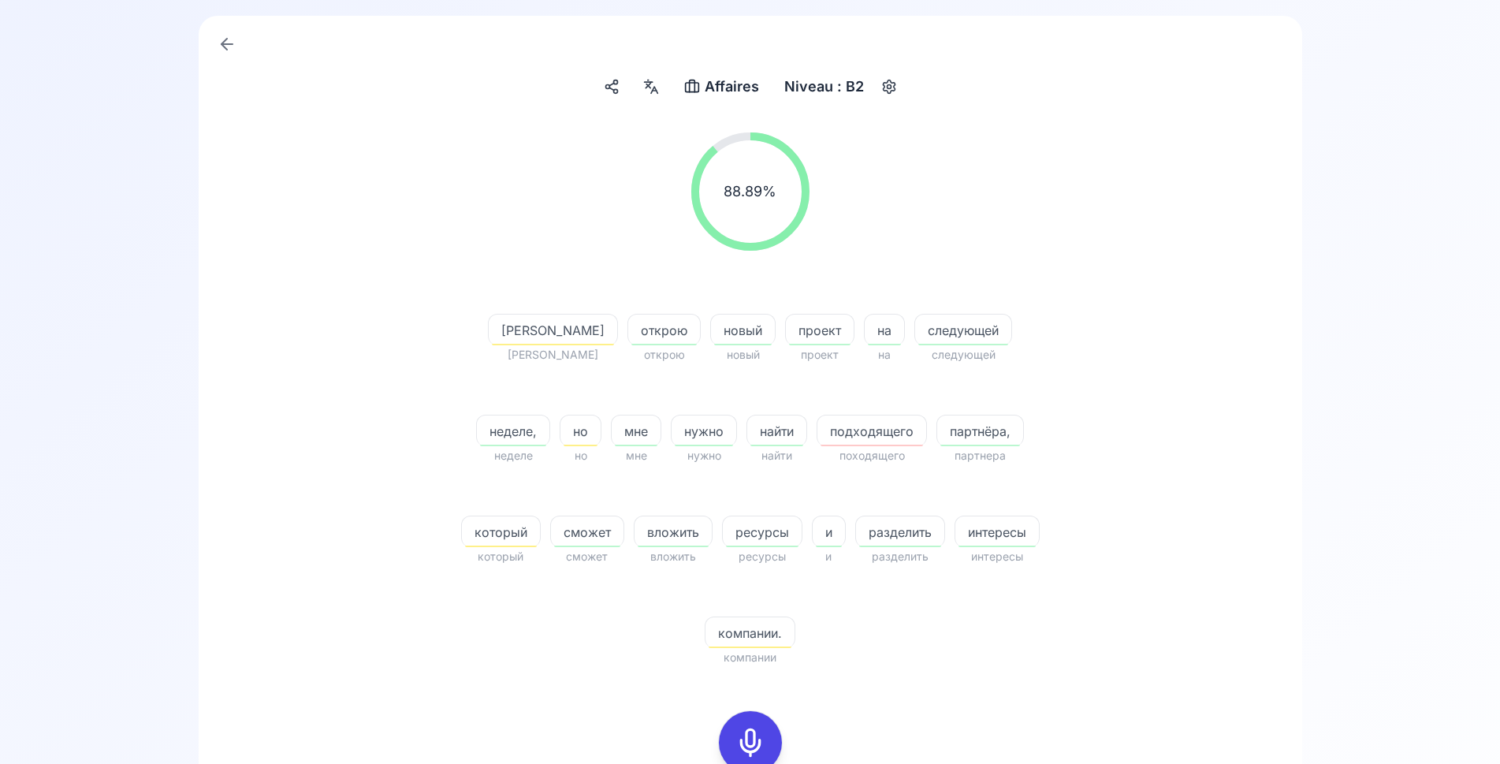
scroll to position [0, 0]
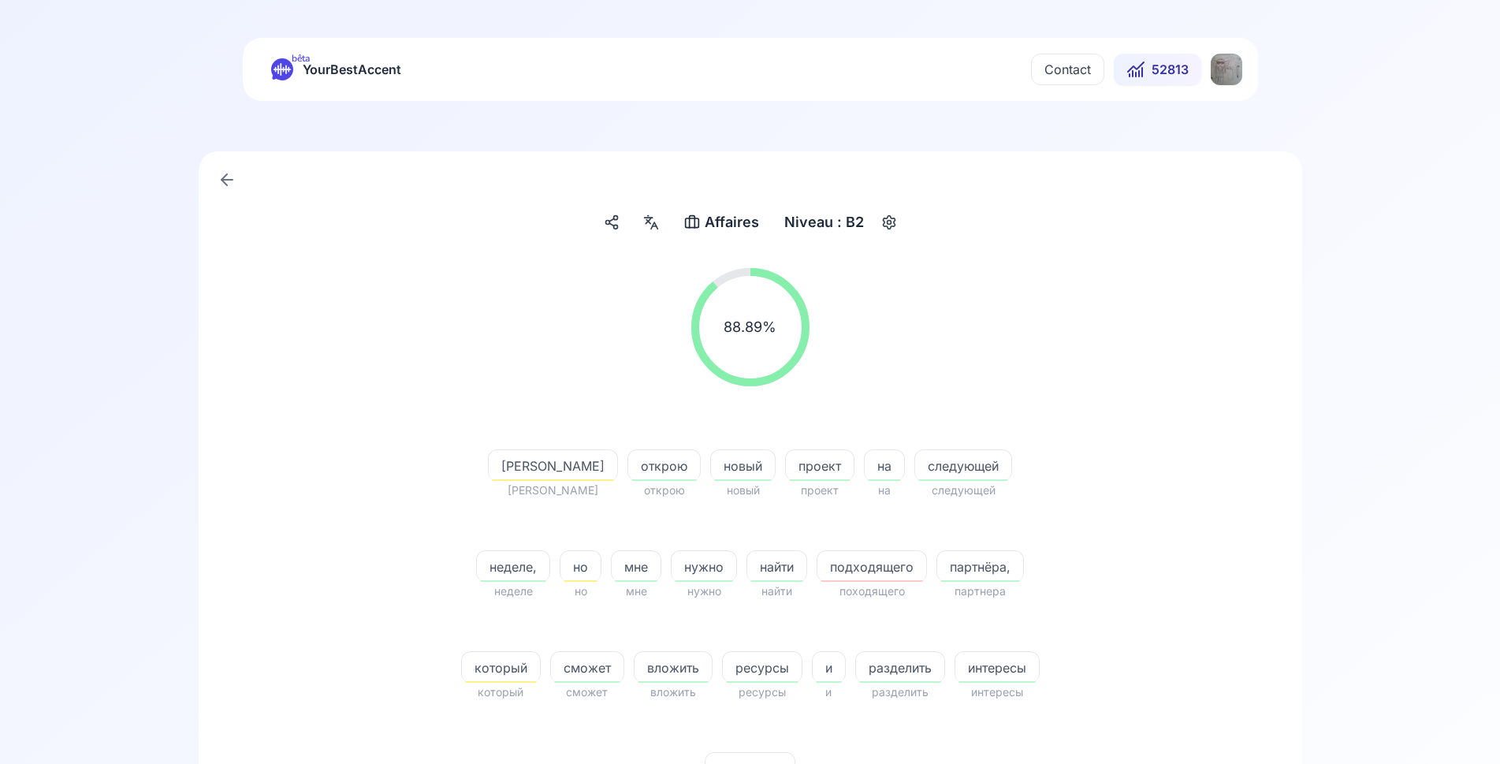
click at [644, 218] on icon at bounding box center [651, 222] width 19 height 16
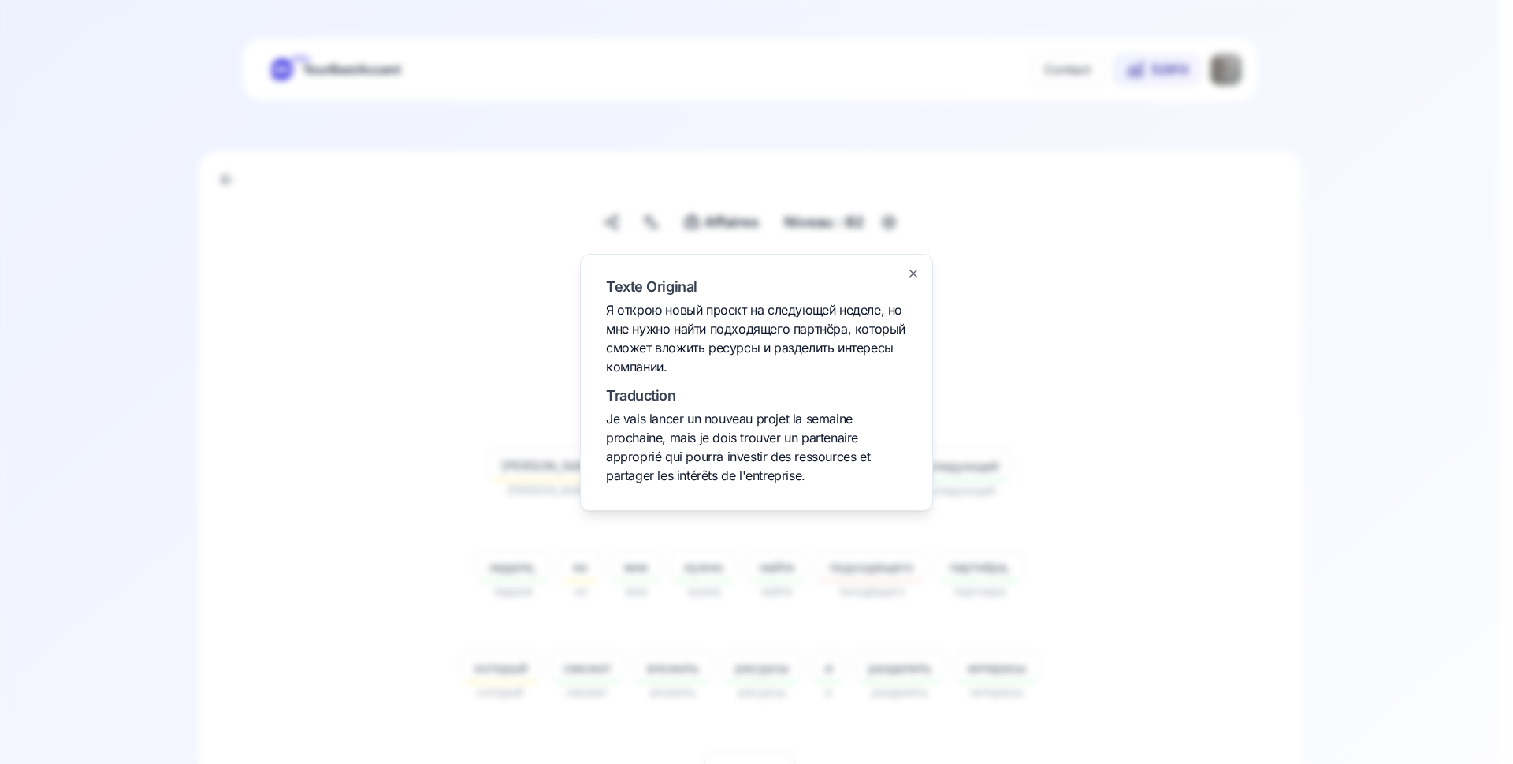
click at [404, 417] on div at bounding box center [756, 382] width 1513 height 764
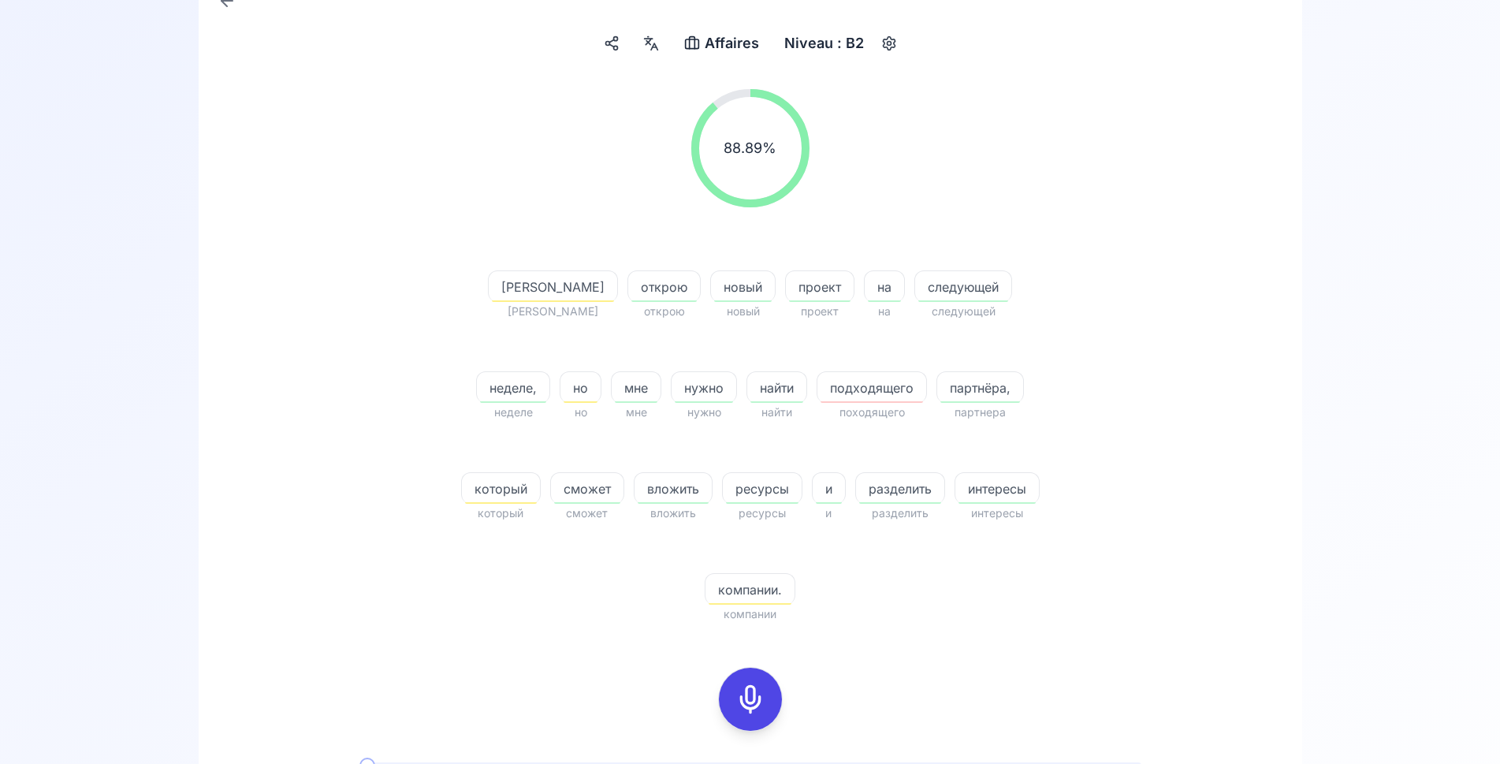
scroll to position [241, 0]
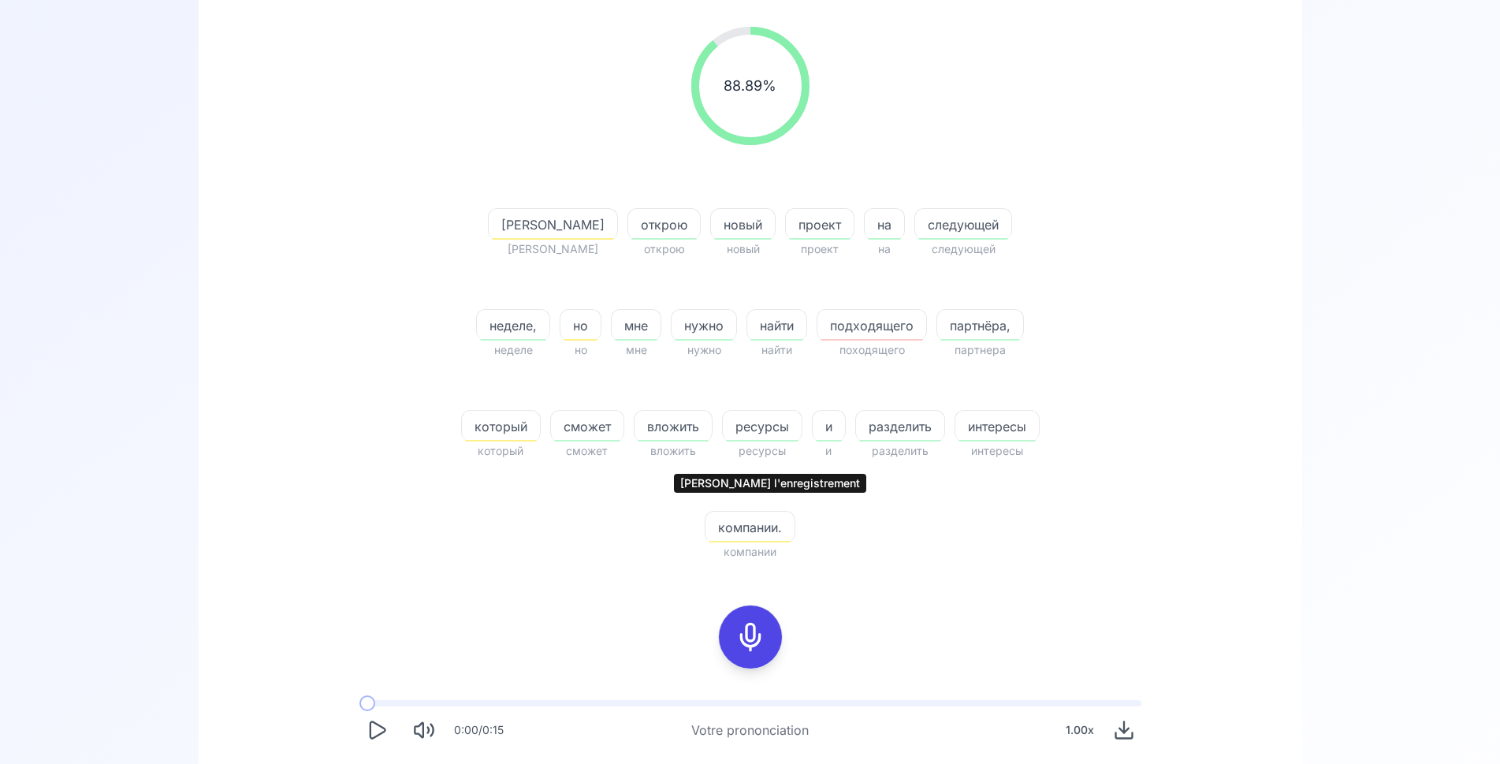
click at [753, 621] on icon at bounding box center [750, 637] width 32 height 32
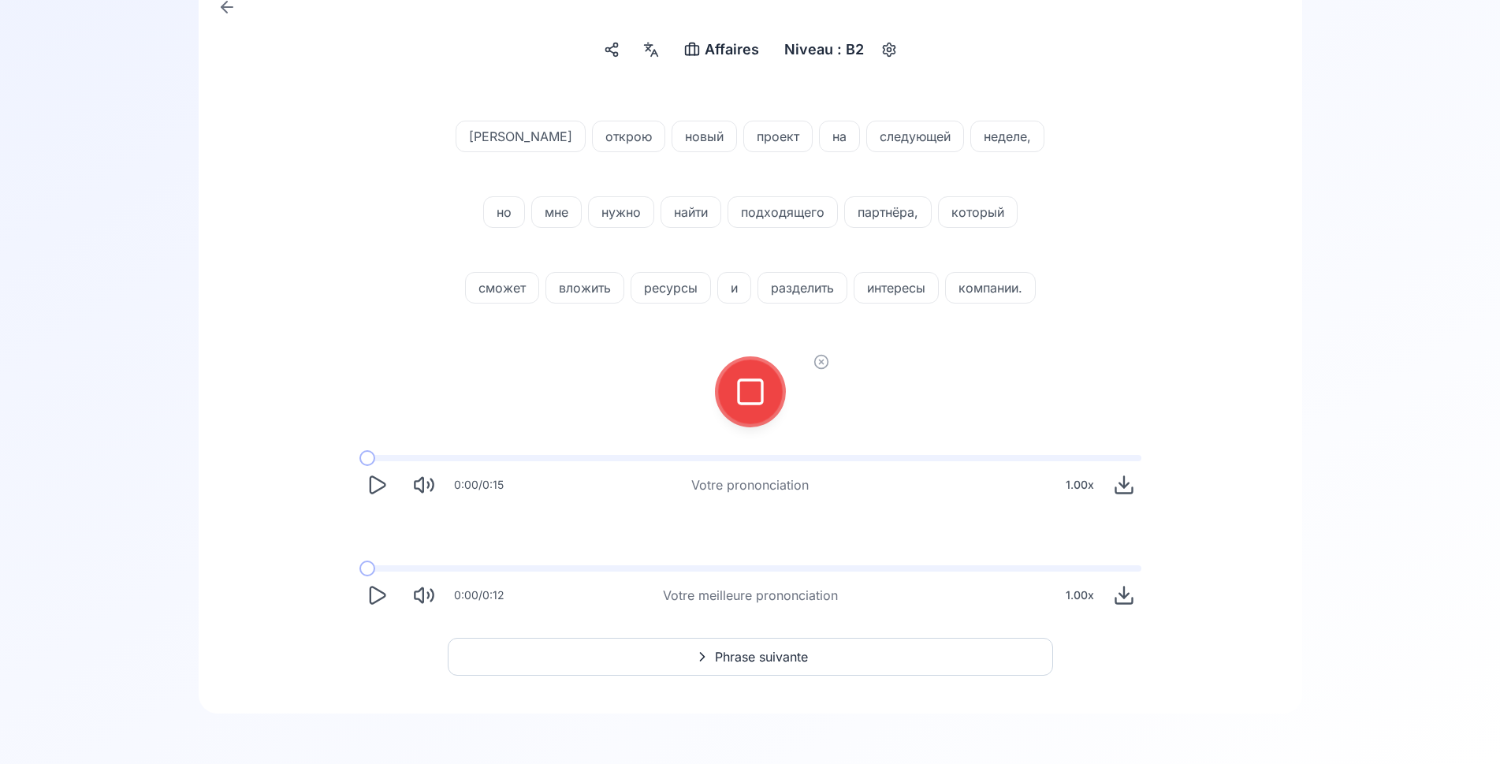
click at [769, 393] on button at bounding box center [750, 391] width 63 height 63
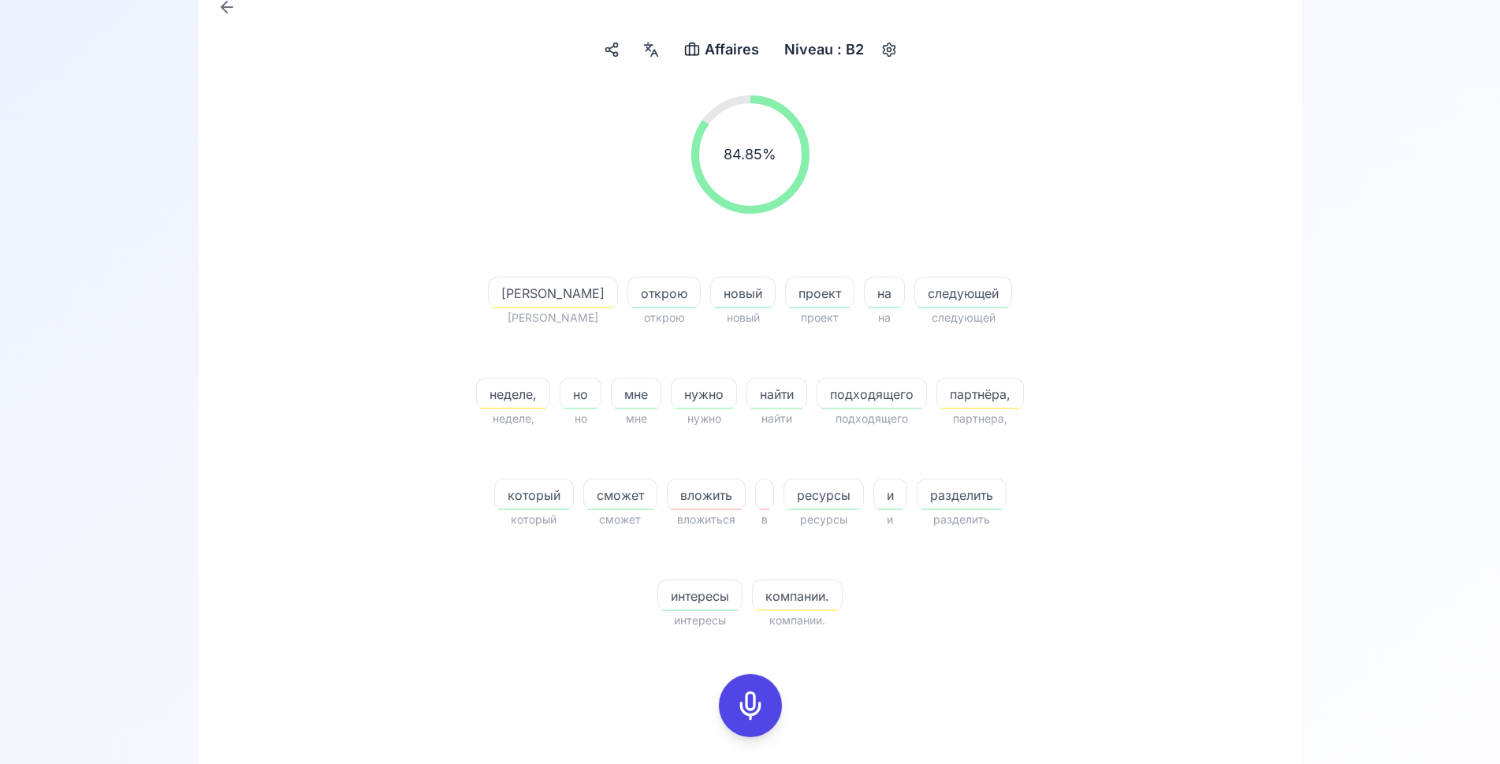
scroll to position [398, 0]
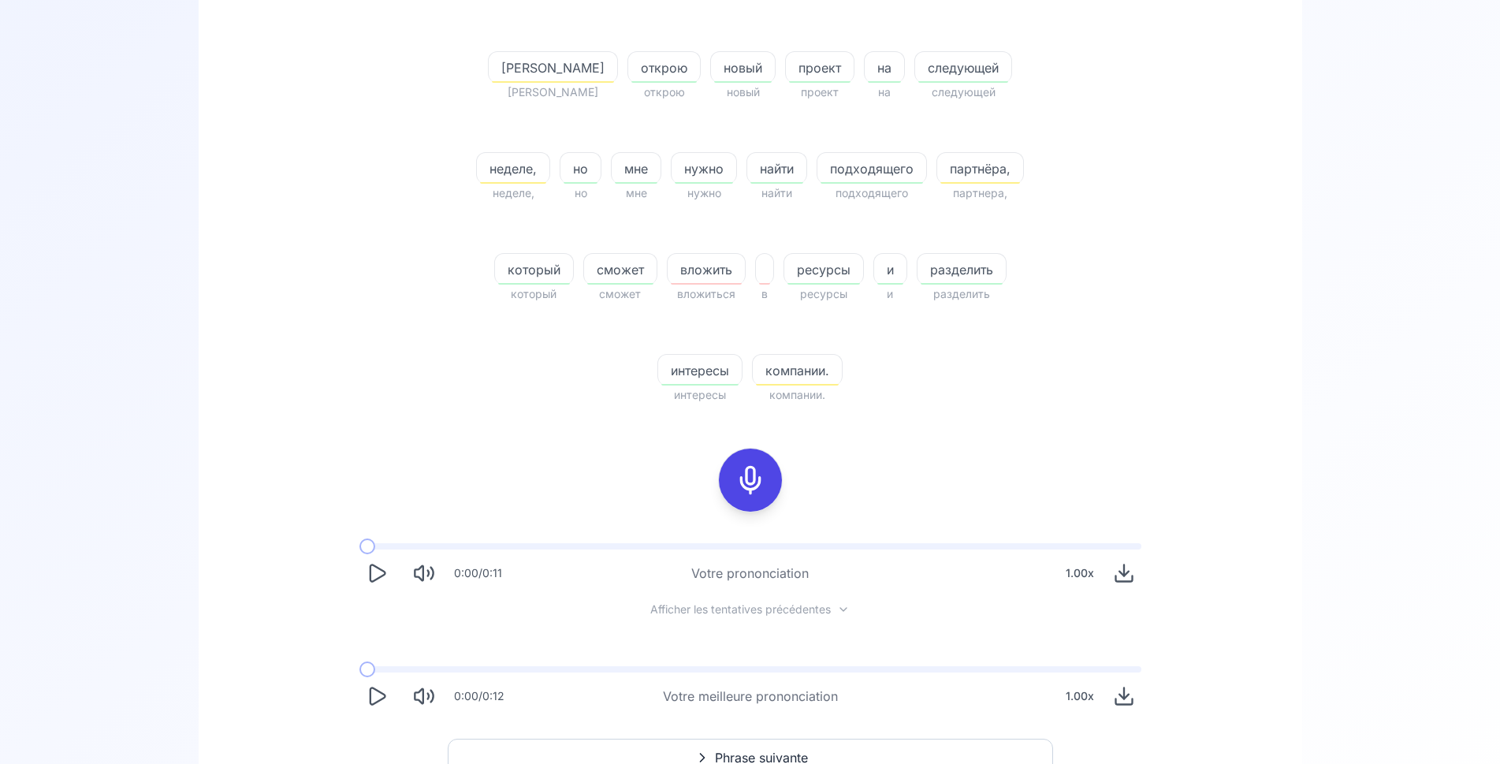
click at [699, 738] on button "Phrase suivante" at bounding box center [750, 757] width 605 height 38
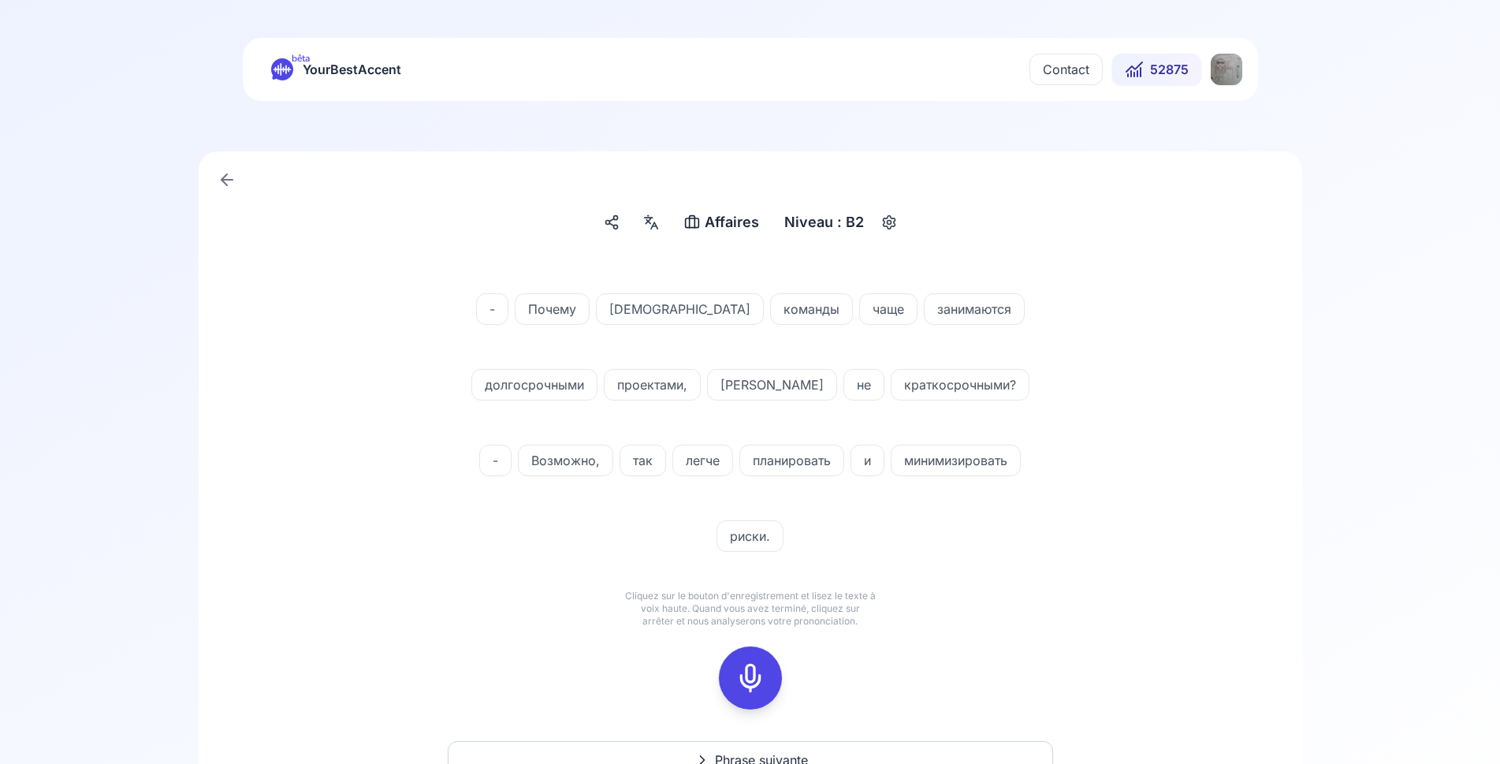
click at [749, 662] on icon at bounding box center [750, 678] width 32 height 32
click at [757, 662] on icon at bounding box center [750, 678] width 32 height 32
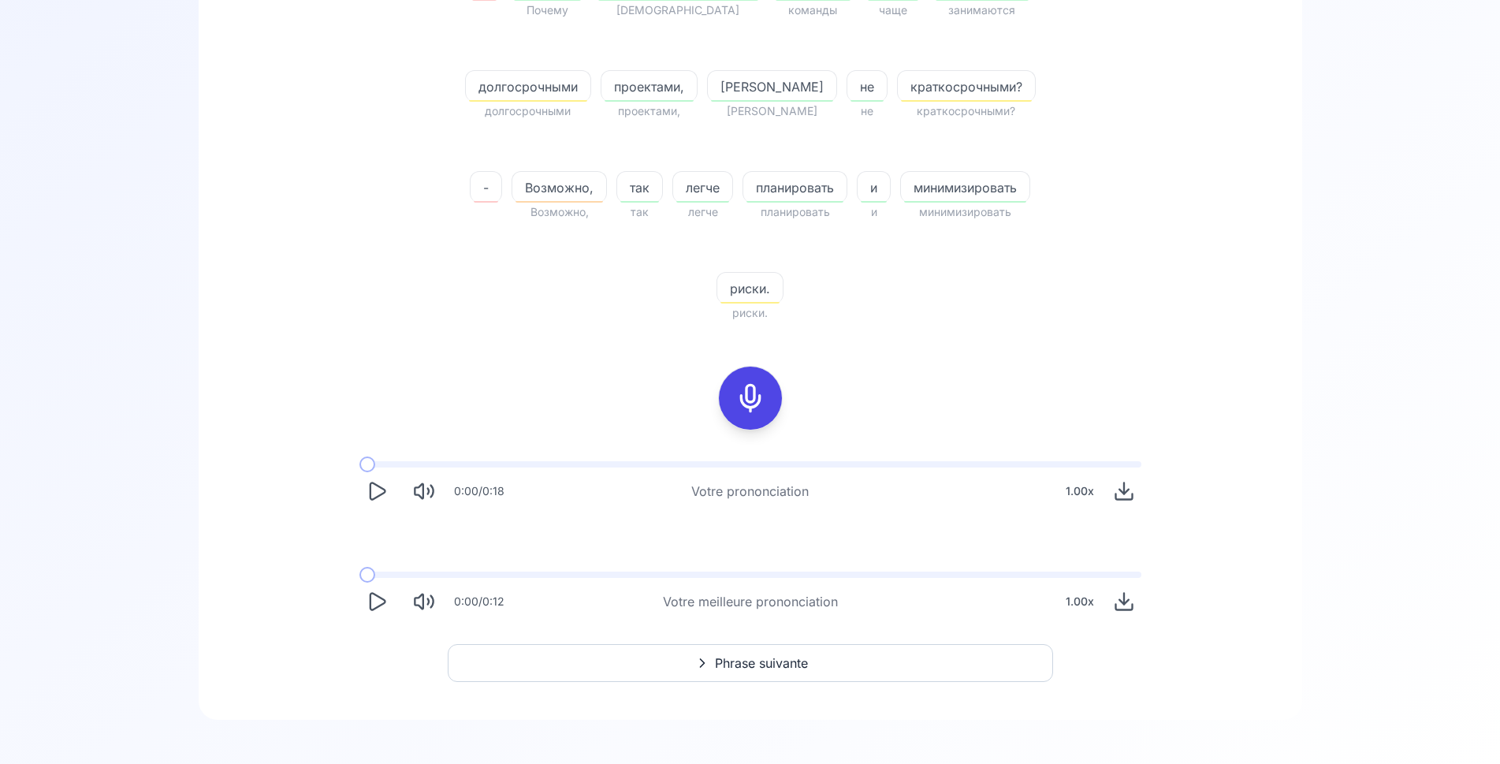
scroll to position [482, 0]
click at [376, 599] on icon "Play" at bounding box center [377, 599] width 22 height 22
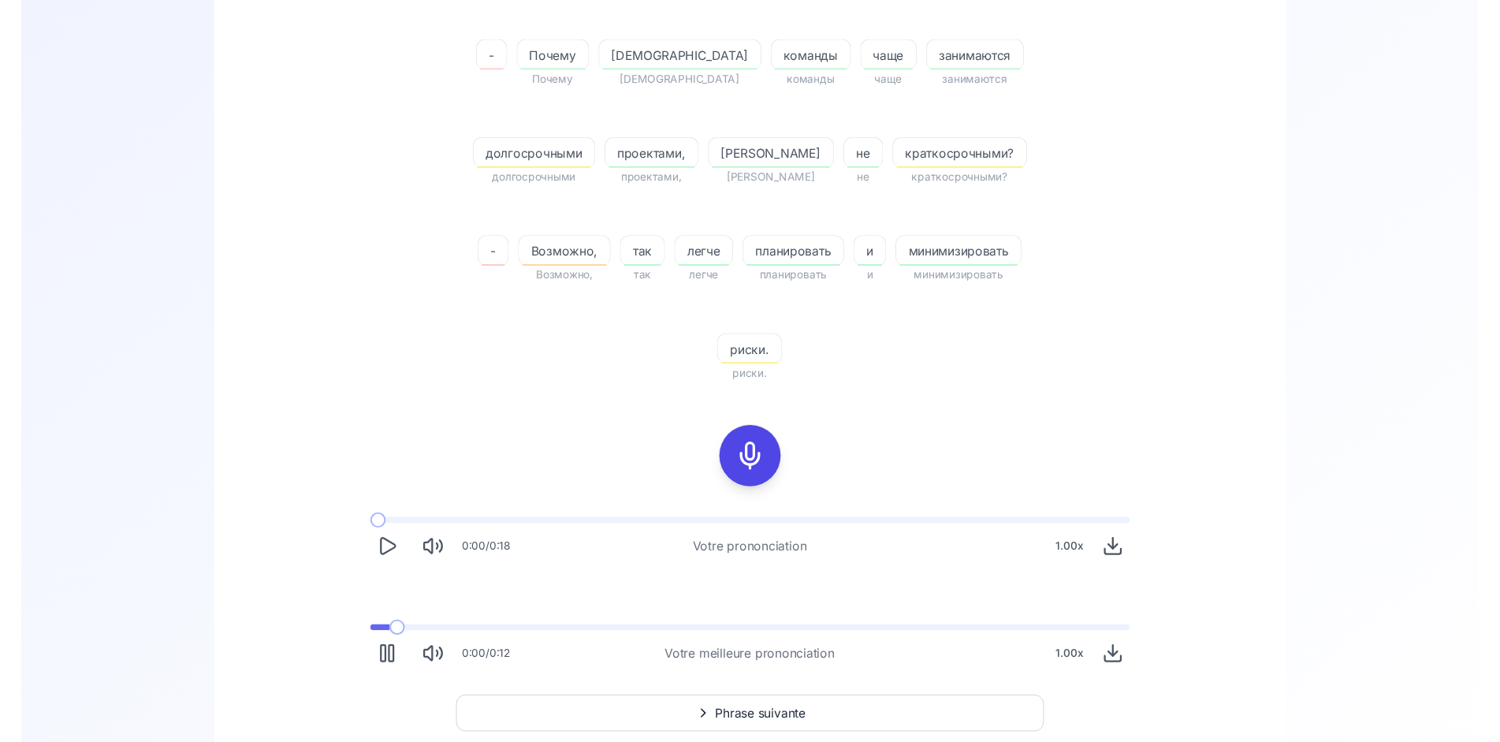
scroll to position [241, 0]
